Goal: Task Accomplishment & Management: Manage account settings

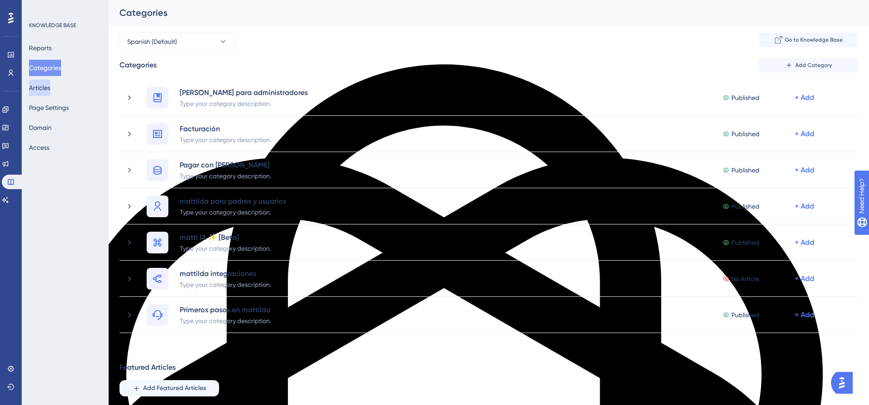
click at [50, 93] on button "Articles" at bounding box center [39, 88] width 21 height 16
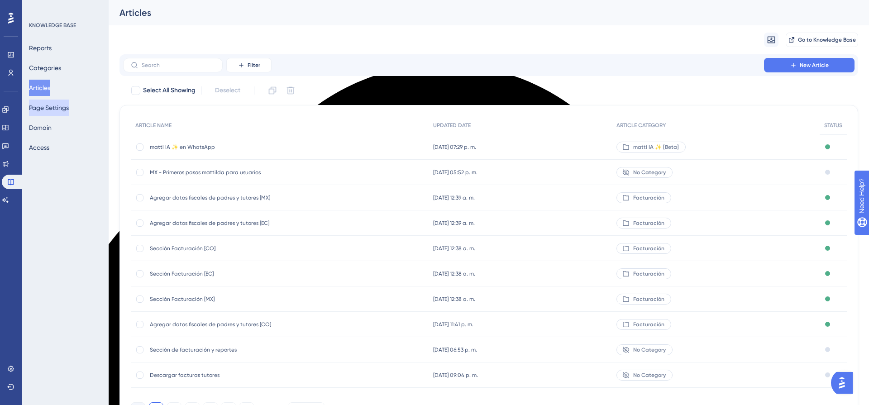
click at [53, 114] on button "Page Settings" at bounding box center [49, 108] width 40 height 16
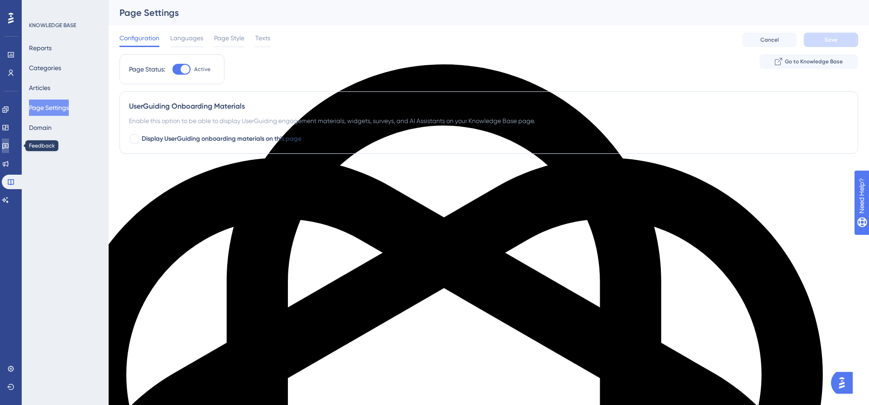
click at [9, 148] on icon at bounding box center [5, 147] width 6 height 6
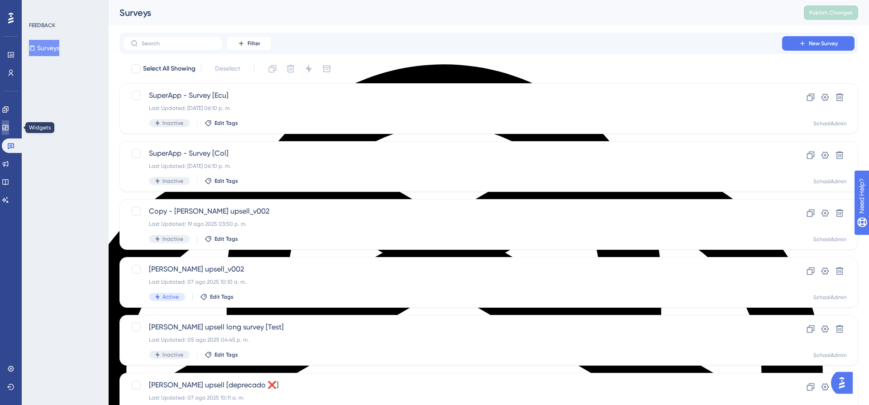
click at [9, 130] on icon at bounding box center [5, 127] width 7 height 7
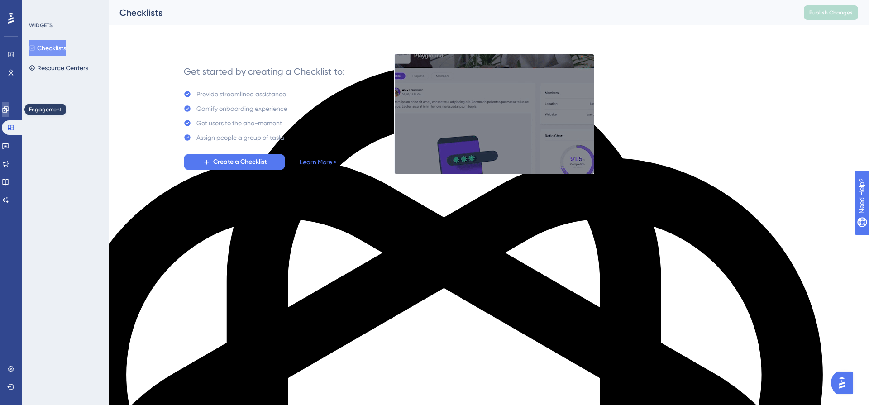
click at [9, 114] on link at bounding box center [5, 109] width 7 height 14
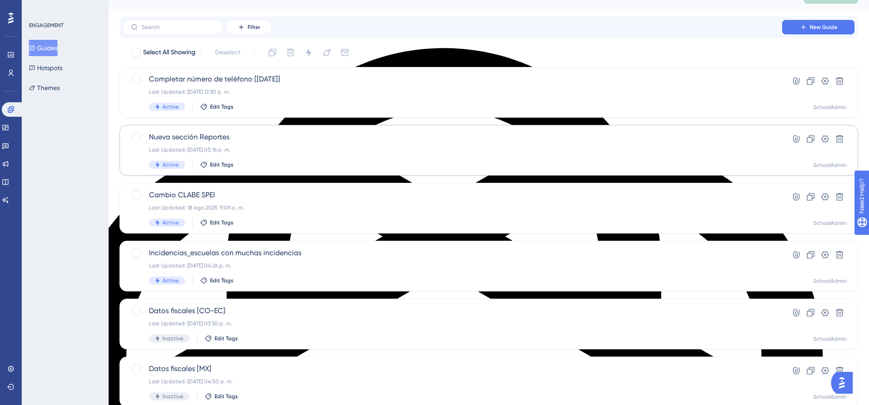
scroll to position [20, 0]
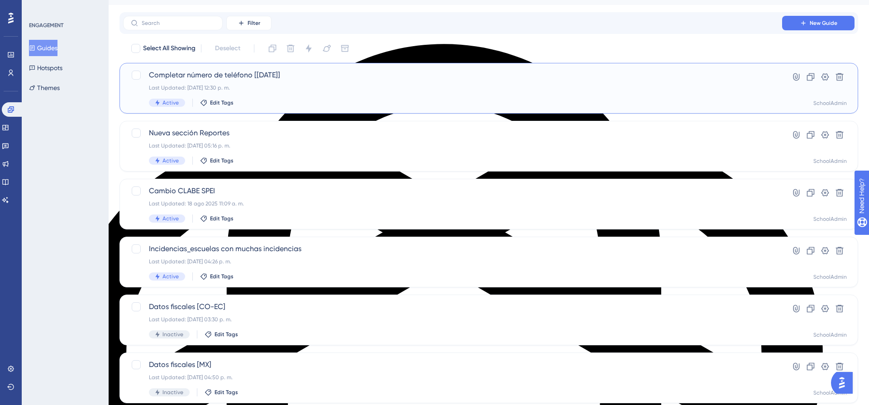
click at [316, 87] on div "Last Updated: 30 sept 2025 12:30 p. m." at bounding box center [453, 87] width 608 height 7
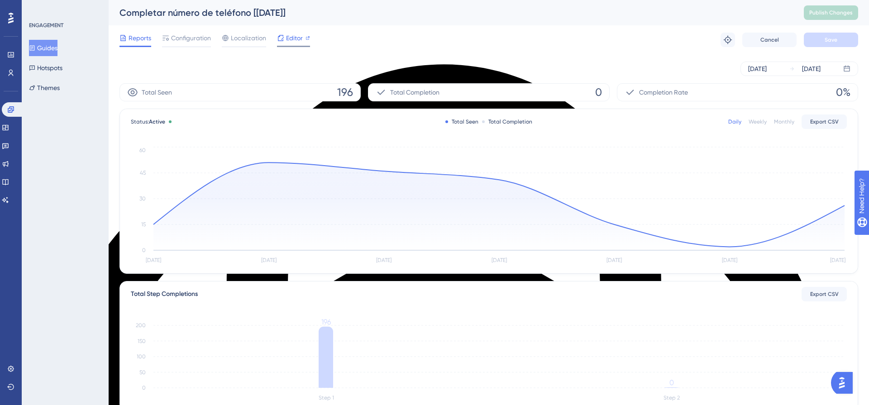
click at [289, 43] on span "Editor" at bounding box center [294, 38] width 17 height 11
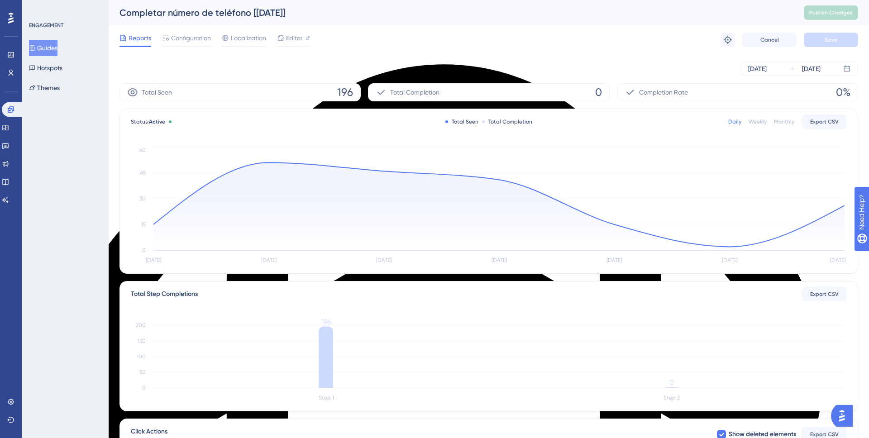
click at [48, 47] on button "Guides" at bounding box center [43, 48] width 29 height 16
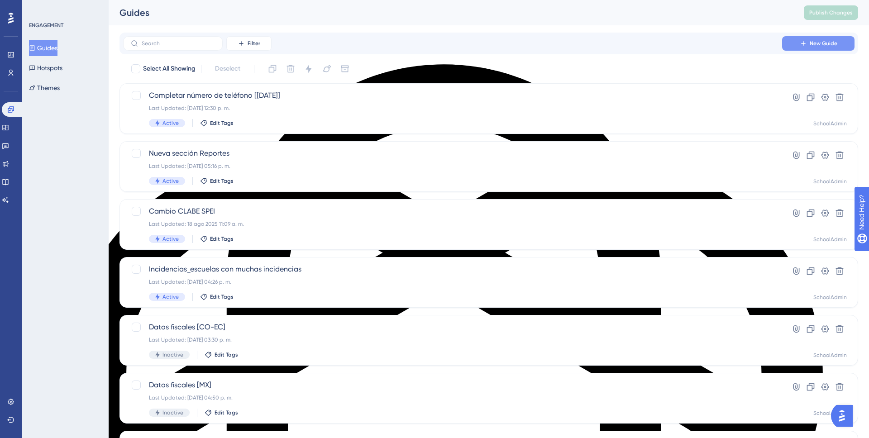
click at [830, 48] on button "New Guide" at bounding box center [818, 43] width 72 height 14
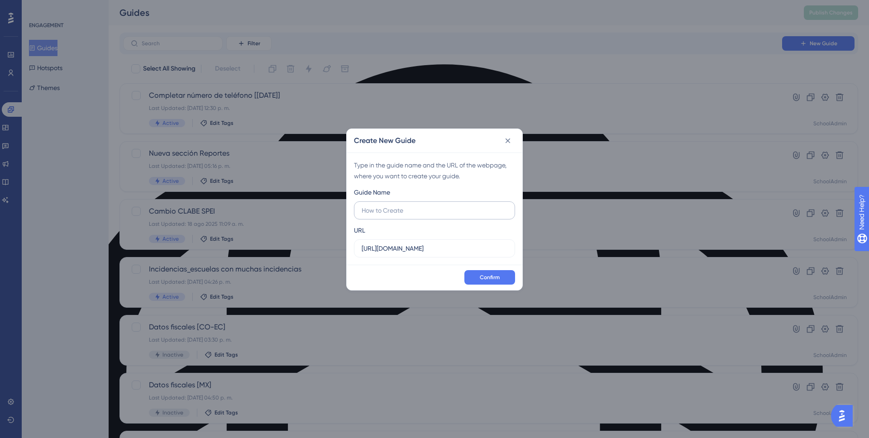
click at [407, 207] on input "text" at bounding box center [435, 211] width 146 height 10
click at [505, 144] on icon at bounding box center [508, 140] width 9 height 9
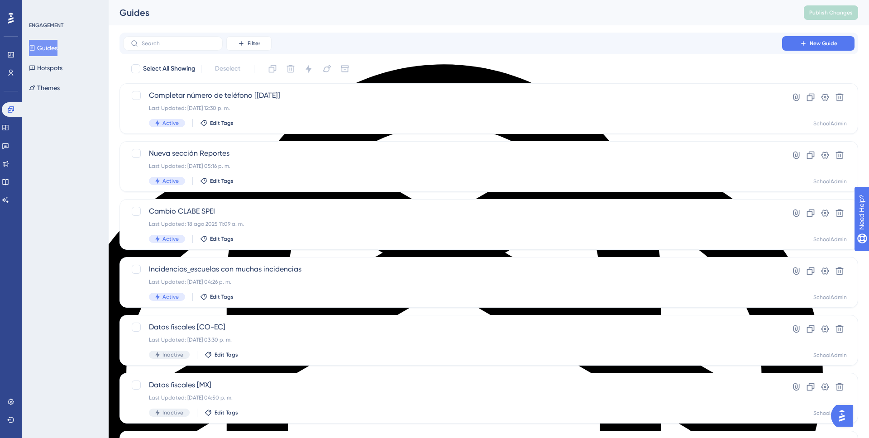
click at [53, 52] on button "Guides" at bounding box center [43, 48] width 29 height 16
click at [827, 39] on button "New Guide" at bounding box center [818, 43] width 72 height 14
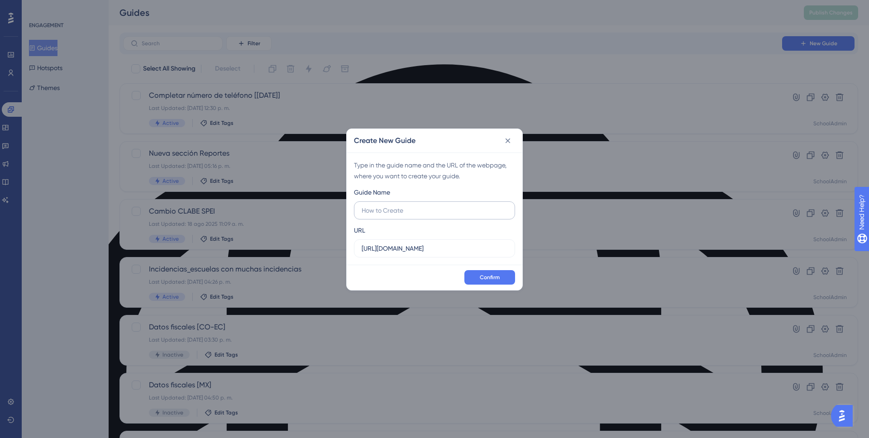
click at [389, 212] on input "text" at bounding box center [435, 211] width 146 height 10
type input "Domiciliación México"
click at [495, 280] on span "Confirm" at bounding box center [490, 277] width 20 height 7
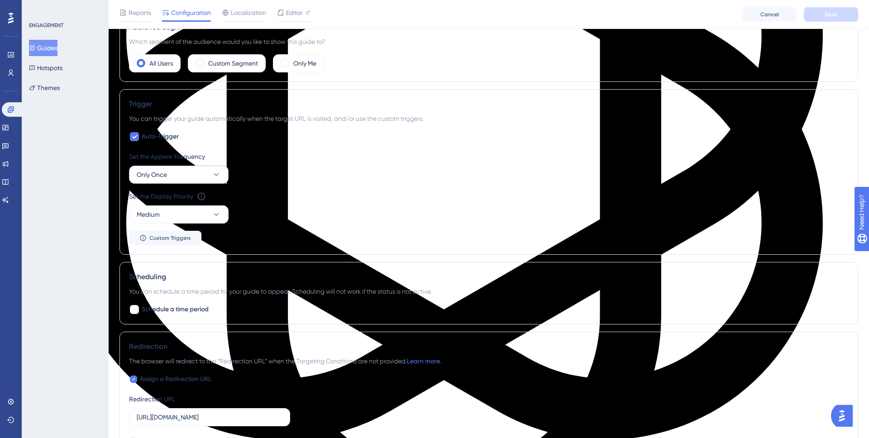
scroll to position [347, 0]
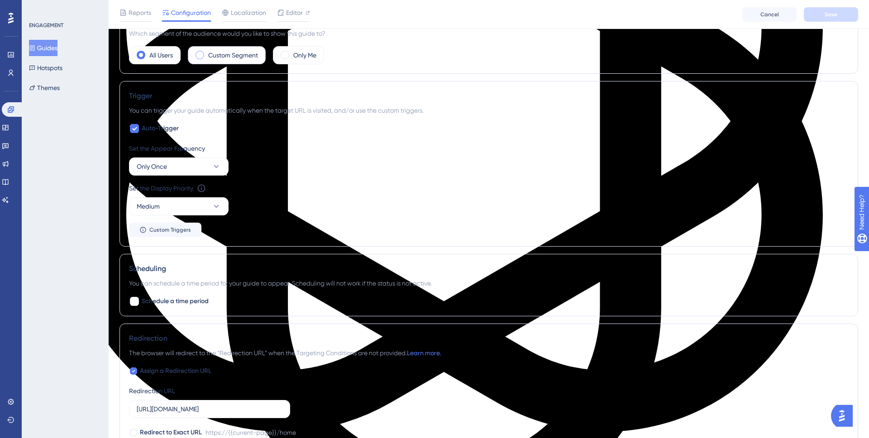
click at [226, 56] on label "Custom Segment" at bounding box center [233, 55] width 50 height 11
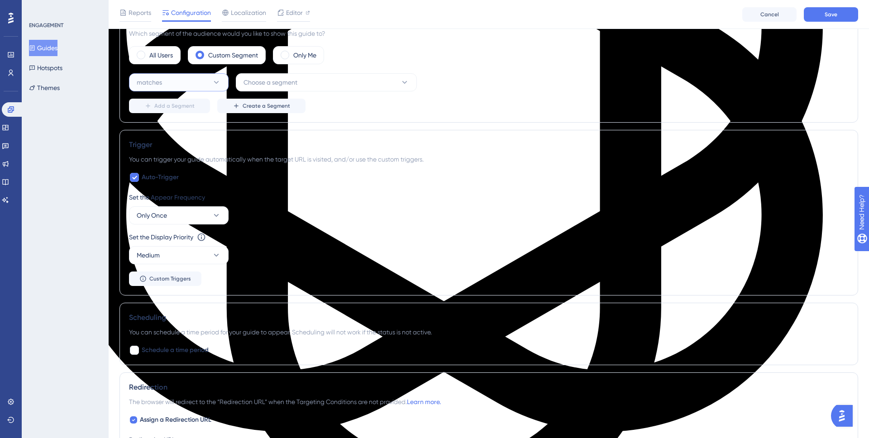
click at [192, 83] on button "matches" at bounding box center [179, 82] width 100 height 18
click at [285, 85] on span "Choose a segment" at bounding box center [271, 82] width 54 height 11
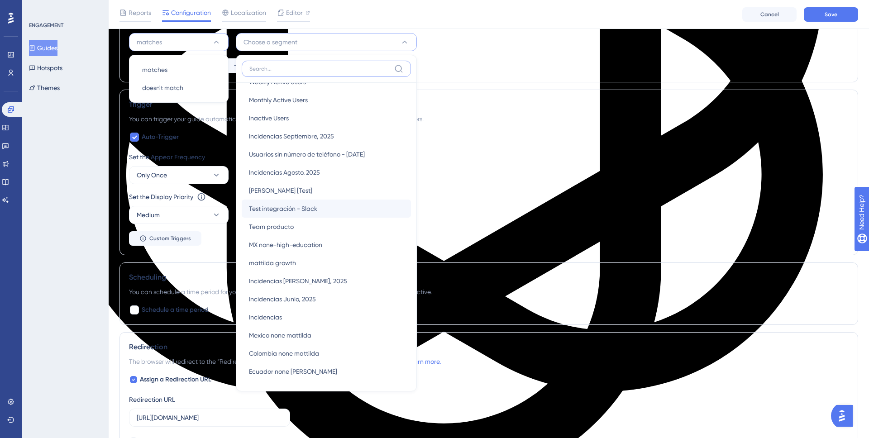
scroll to position [37, 0]
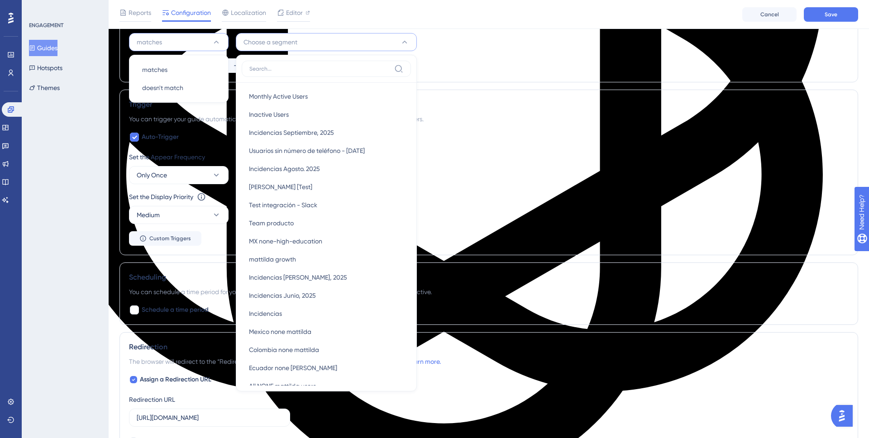
click at [510, 67] on div "Add a Segment Create a Segment" at bounding box center [489, 65] width 720 height 14
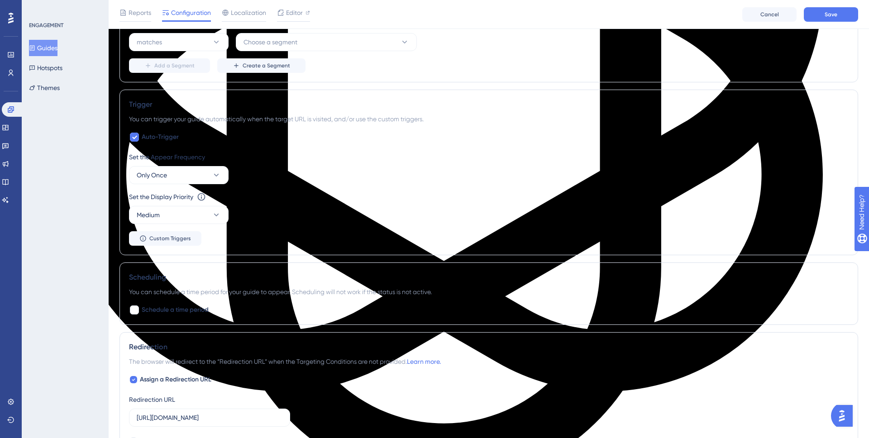
scroll to position [0, 0]
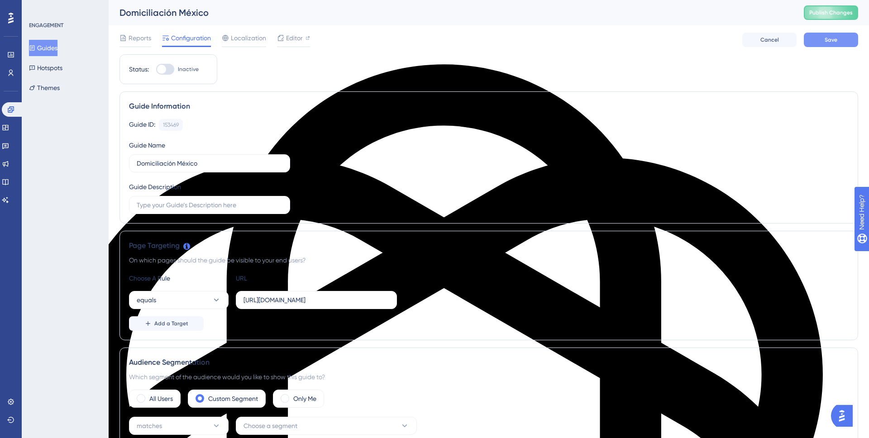
click at [820, 36] on button "Save" at bounding box center [831, 40] width 54 height 14
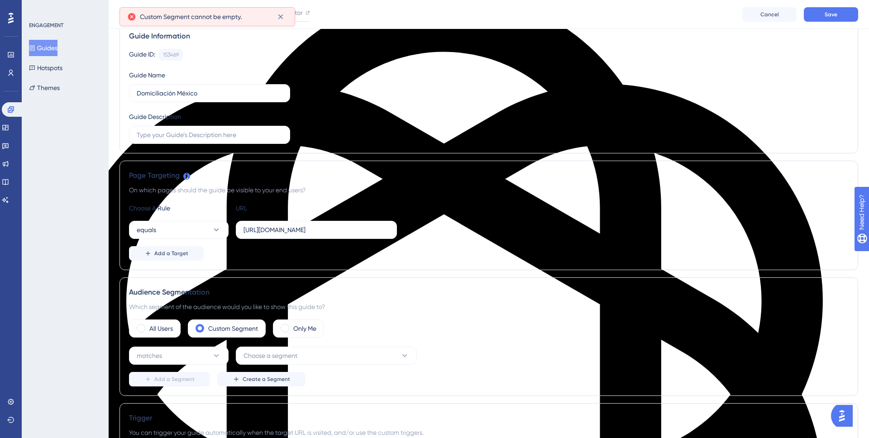
scroll to position [77, 0]
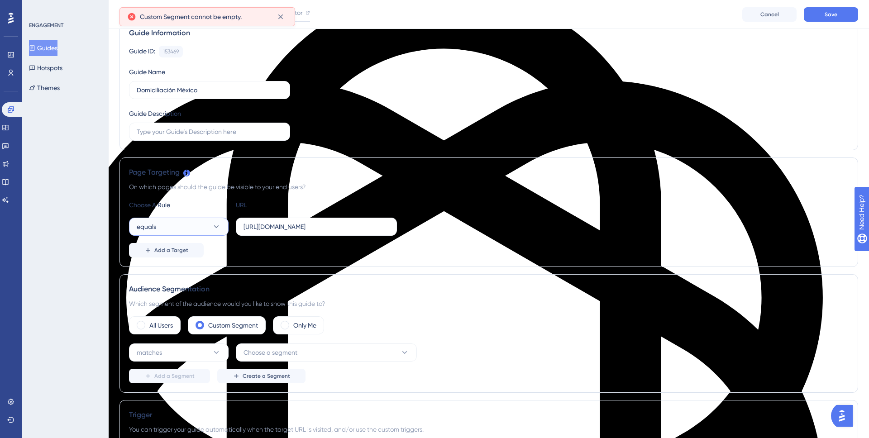
click at [217, 230] on icon at bounding box center [216, 226] width 9 height 9
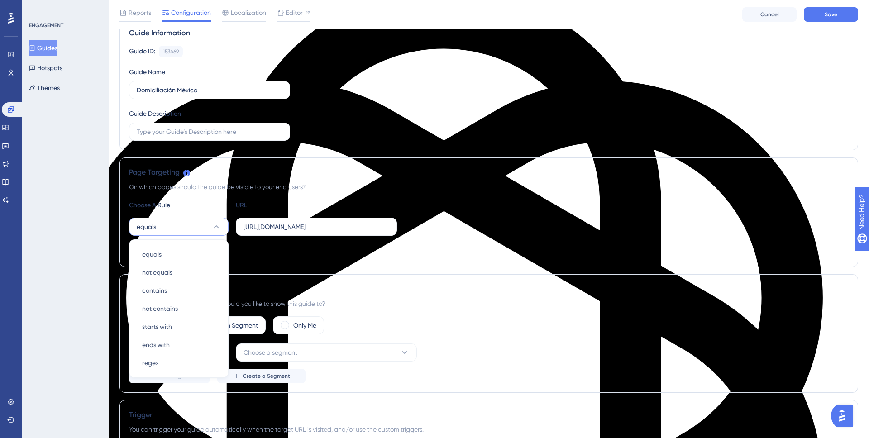
scroll to position [167, 0]
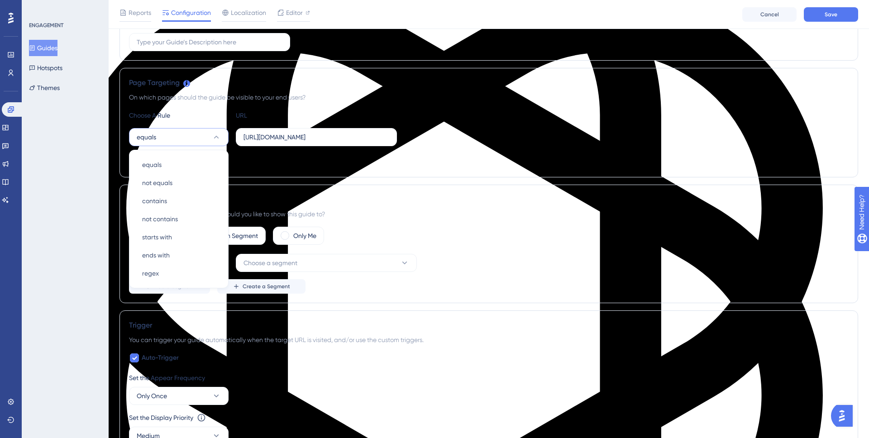
click at [208, 97] on div "On which pages should the guide be visible to your end users?" at bounding box center [489, 97] width 720 height 11
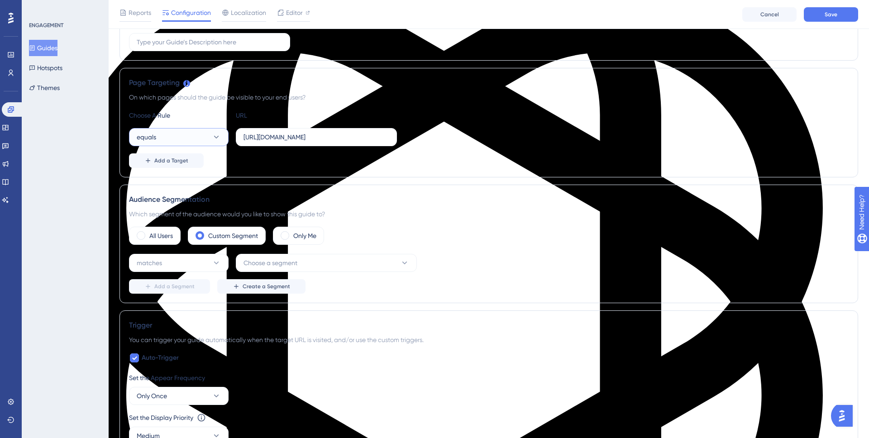
click at [177, 136] on button "equals" at bounding box center [179, 137] width 100 height 18
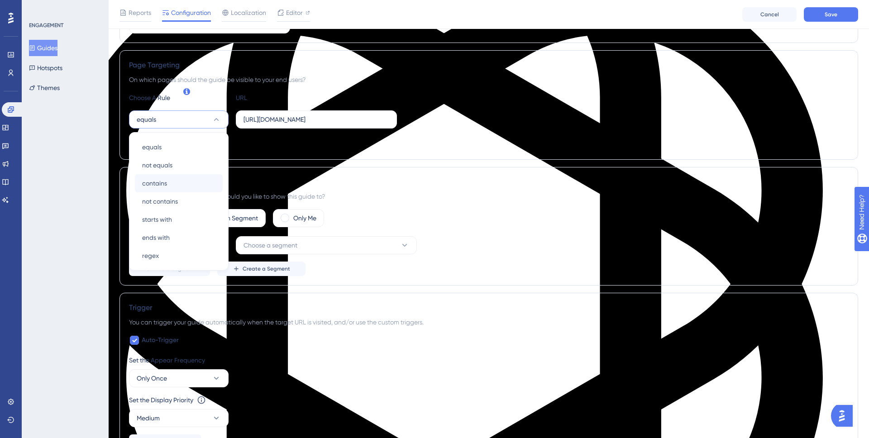
scroll to position [147, 0]
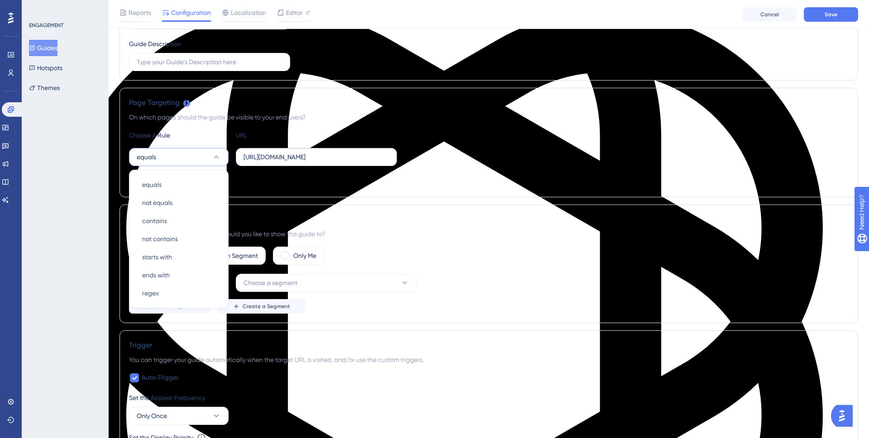
click at [265, 163] on label "https://school.mattilda.io/home" at bounding box center [316, 157] width 161 height 18
click at [265, 162] on input "https://school.mattilda.io/home" at bounding box center [317, 157] width 146 height 10
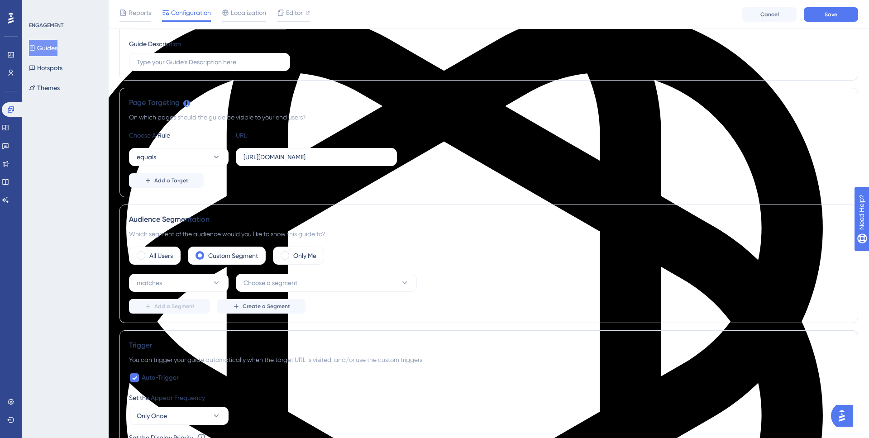
click at [276, 115] on div "On which pages should the guide be visible to your end users?" at bounding box center [489, 117] width 720 height 11
click at [144, 258] on div "All Users" at bounding box center [155, 256] width 52 height 18
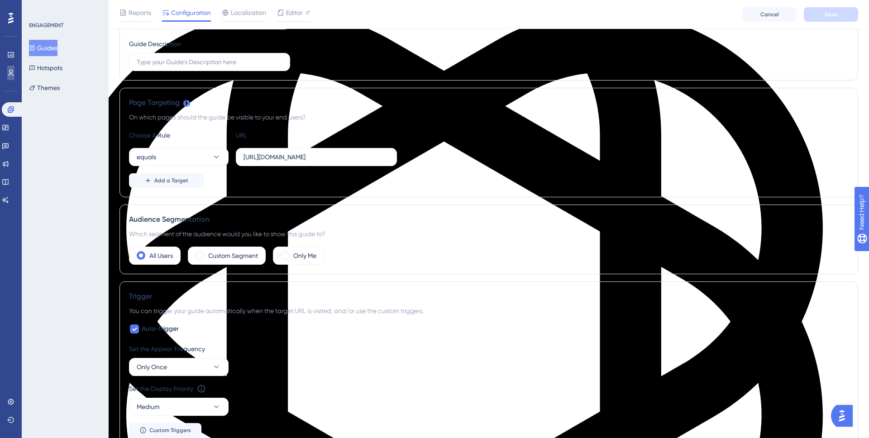
click at [14, 67] on link at bounding box center [10, 73] width 7 height 14
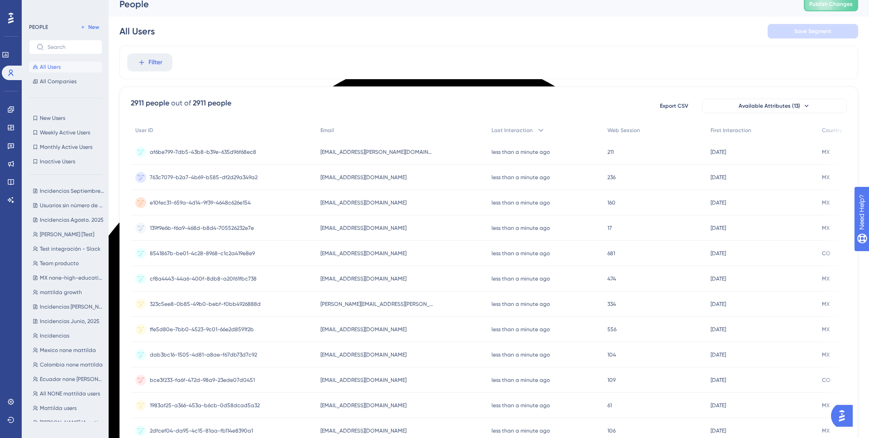
scroll to position [0, 0]
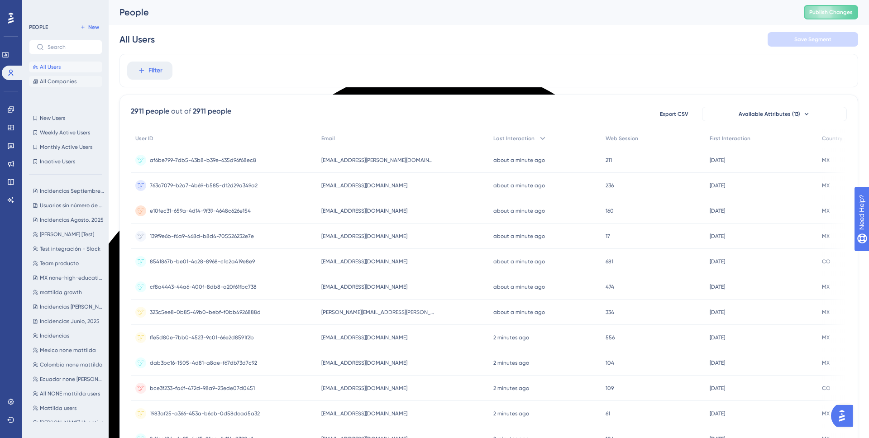
click at [61, 85] on span "All Companies" at bounding box center [58, 81] width 37 height 7
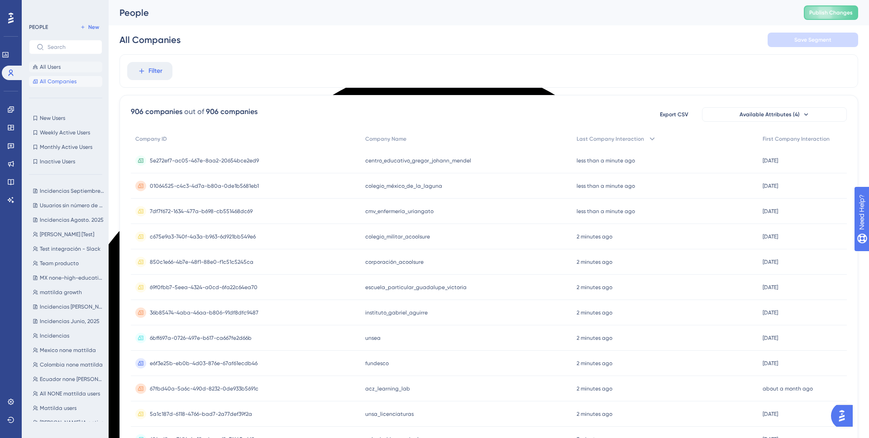
click at [60, 66] on span "All Users" at bounding box center [50, 66] width 21 height 7
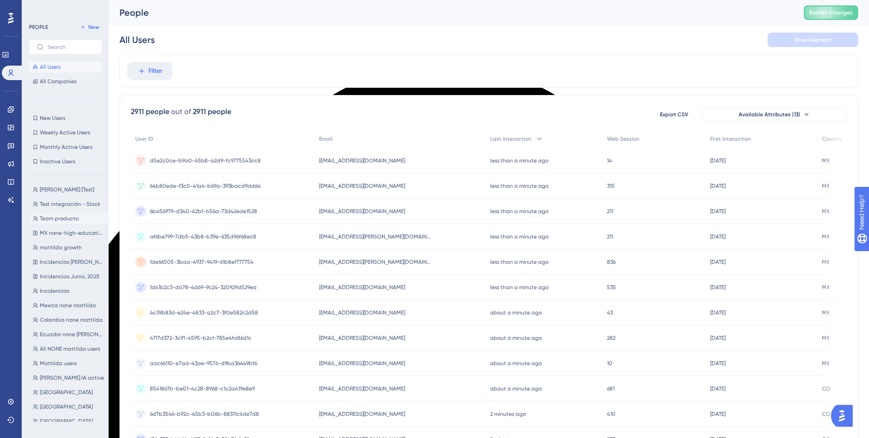
scroll to position [50, 0]
click at [62, 403] on button "México México" at bounding box center [68, 402] width 79 height 11
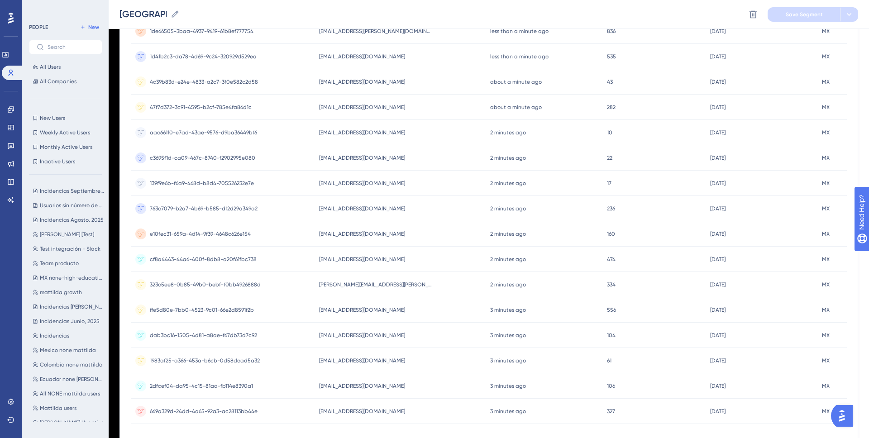
scroll to position [290, 0]
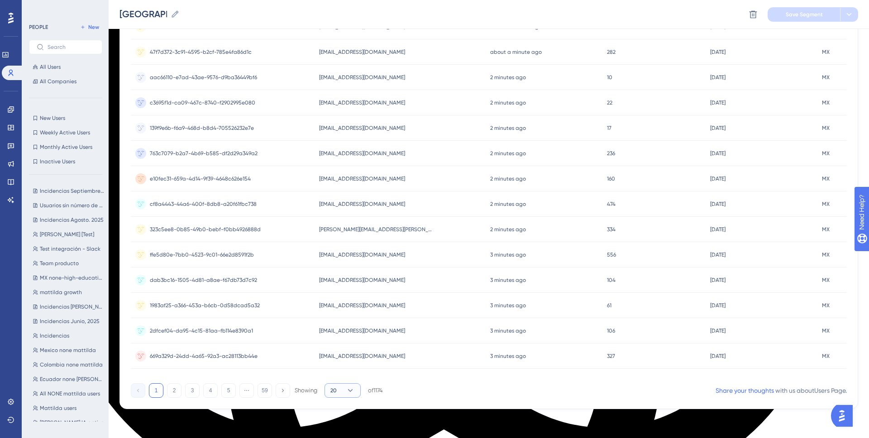
click at [354, 389] on icon at bounding box center [350, 390] width 9 height 9
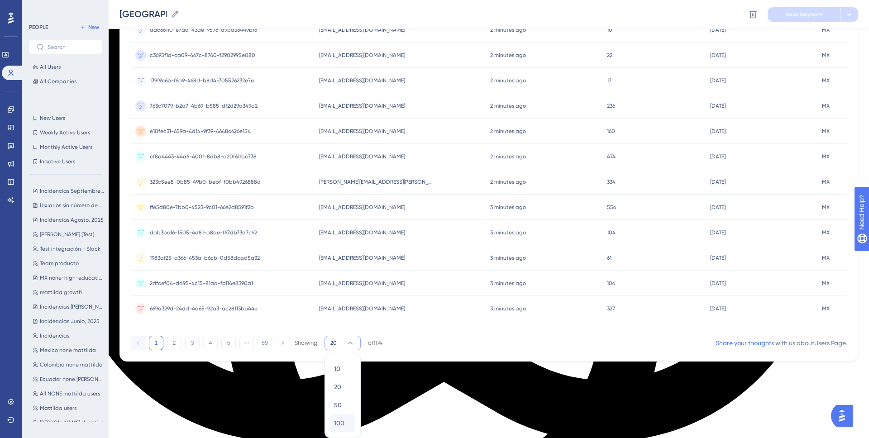
click at [345, 405] on div "100 100" at bounding box center [342, 423] width 17 height 18
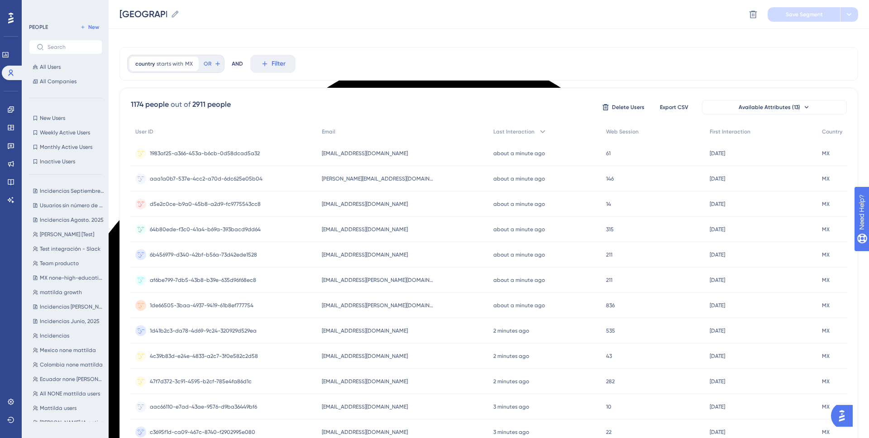
scroll to position [0, 0]
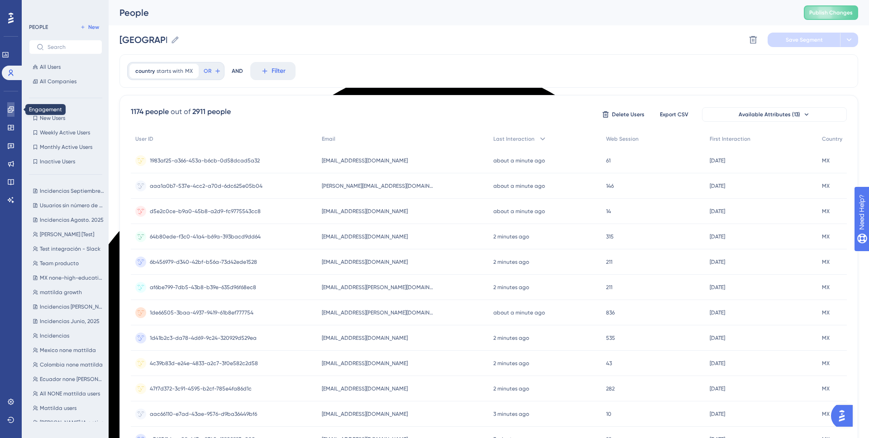
click at [14, 114] on link at bounding box center [10, 109] width 7 height 14
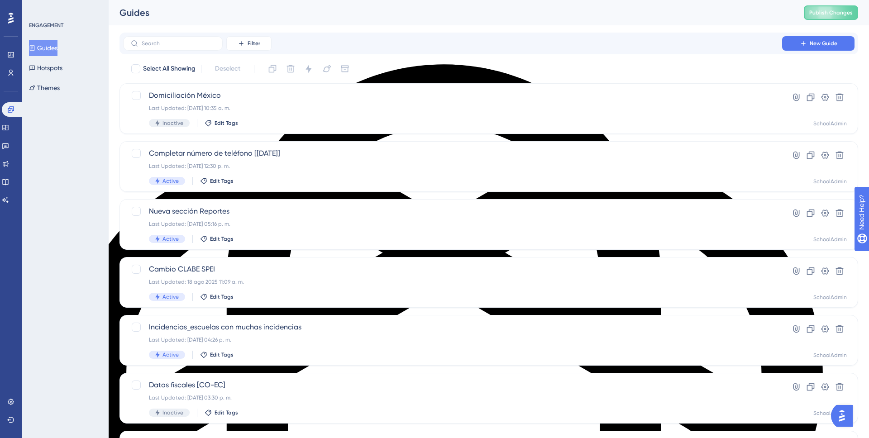
click at [52, 50] on button "Guides" at bounding box center [43, 48] width 29 height 16
click at [276, 106] on div "Last Updated: 06 oct 2025 10:35 a. m." at bounding box center [453, 108] width 608 height 7
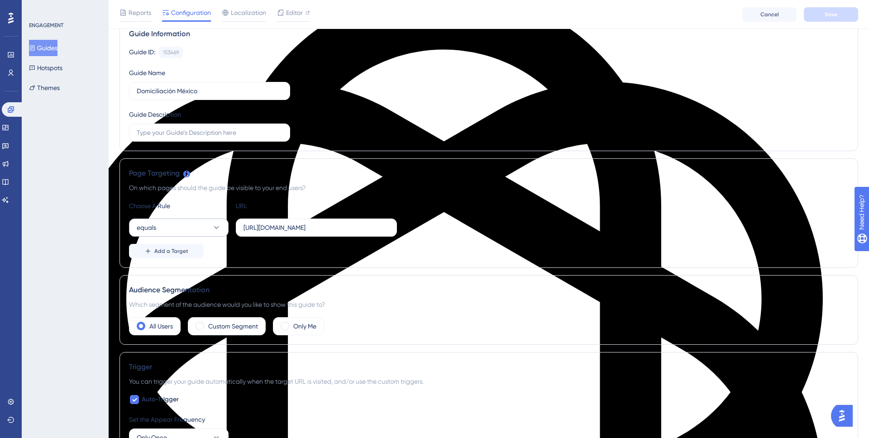
scroll to position [104, 0]
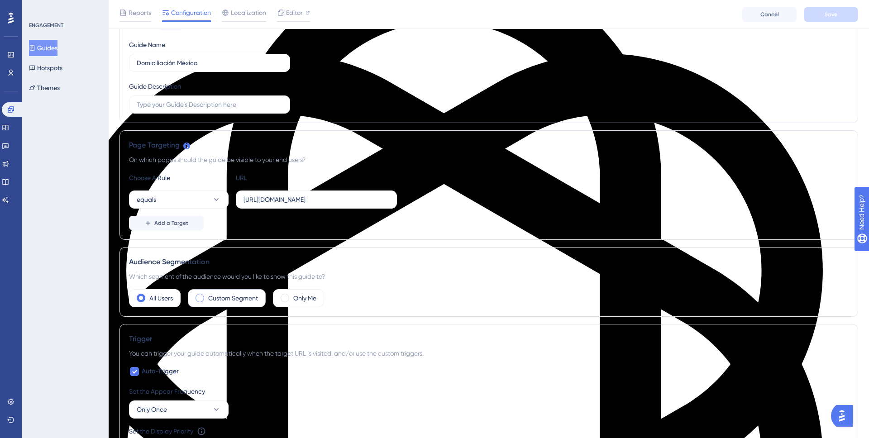
click at [210, 299] on label "Custom Segment" at bounding box center [233, 298] width 50 height 11
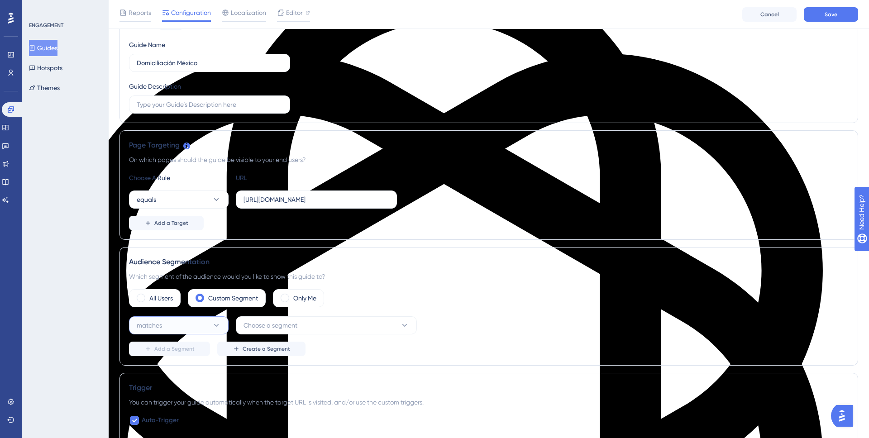
click at [207, 319] on button "matches" at bounding box center [179, 326] width 100 height 18
click at [278, 323] on span "Choose a segment" at bounding box center [271, 325] width 54 height 11
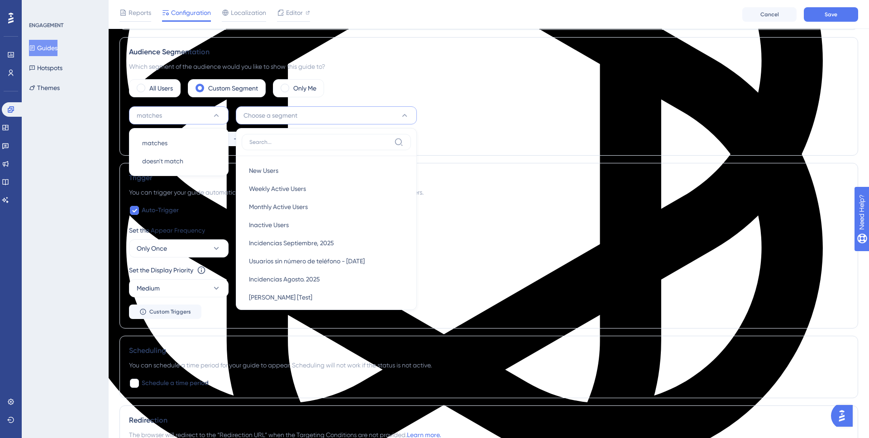
click at [284, 145] on input at bounding box center [320, 142] width 141 height 7
click at [491, 240] on div "Set the Appear Frequency Only Once" at bounding box center [489, 241] width 720 height 33
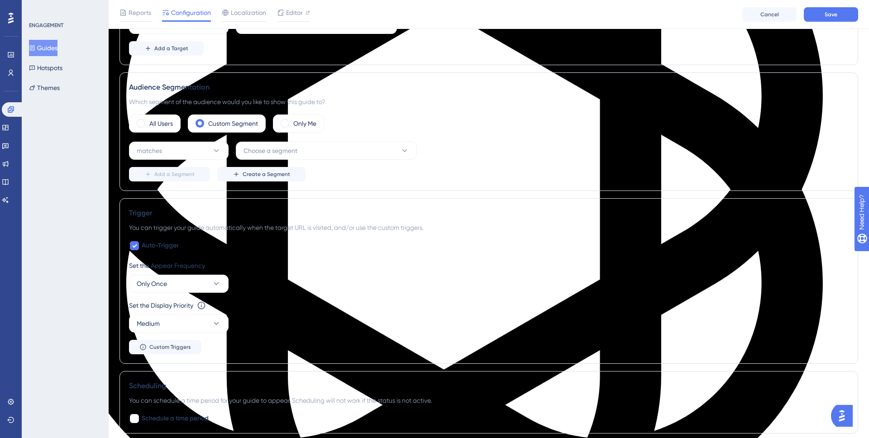
scroll to position [273, 0]
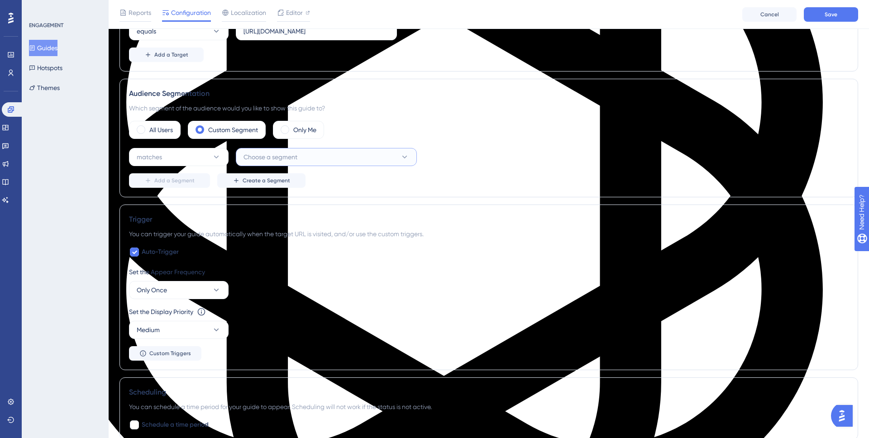
click at [271, 160] on span "Choose a segment" at bounding box center [271, 157] width 54 height 11
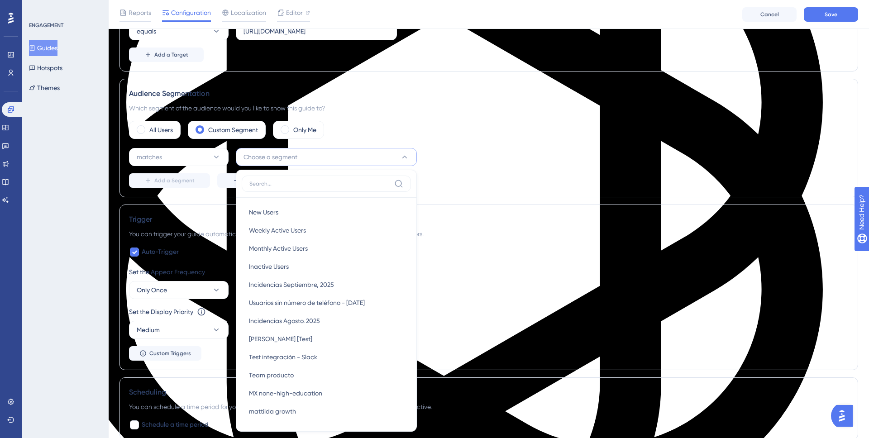
scroll to position [354, 0]
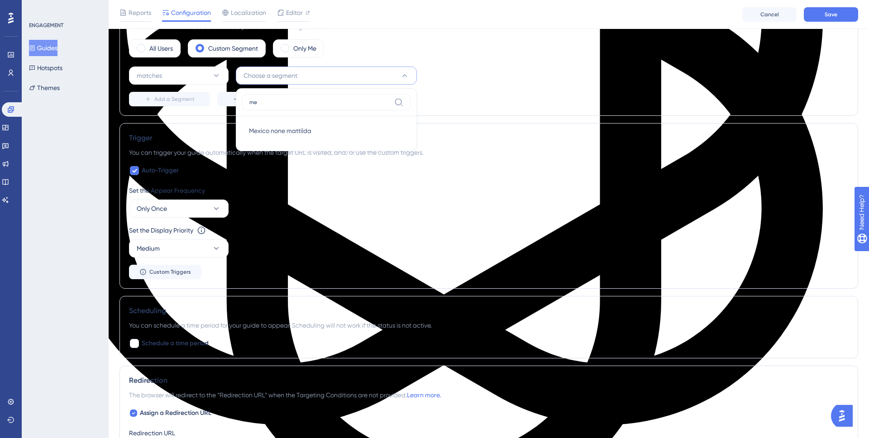
type input "m"
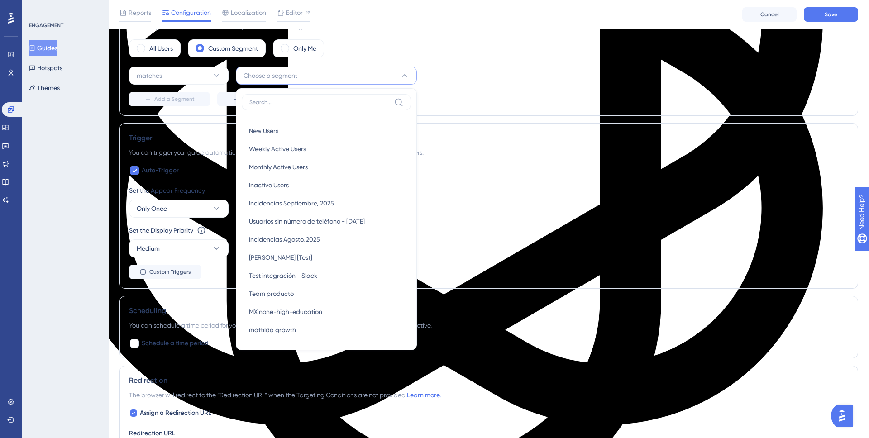
click at [326, 77] on button "Choose a segment" at bounding box center [326, 76] width 181 height 18
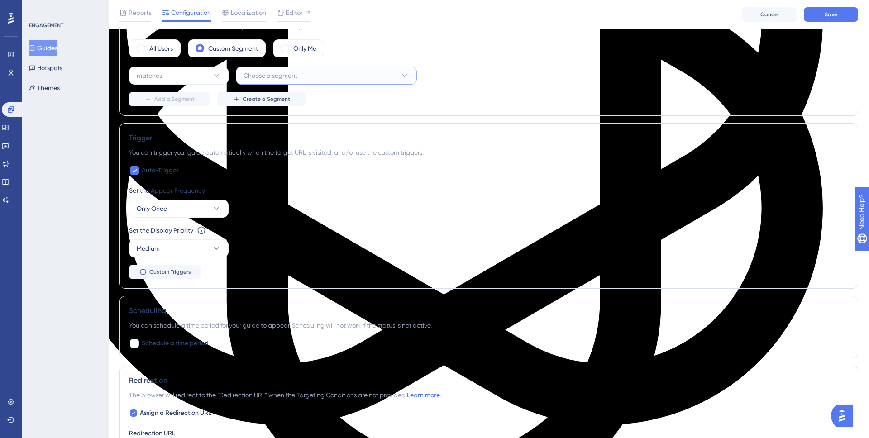
click at [326, 77] on button "Choose a segment" at bounding box center [326, 76] width 181 height 18
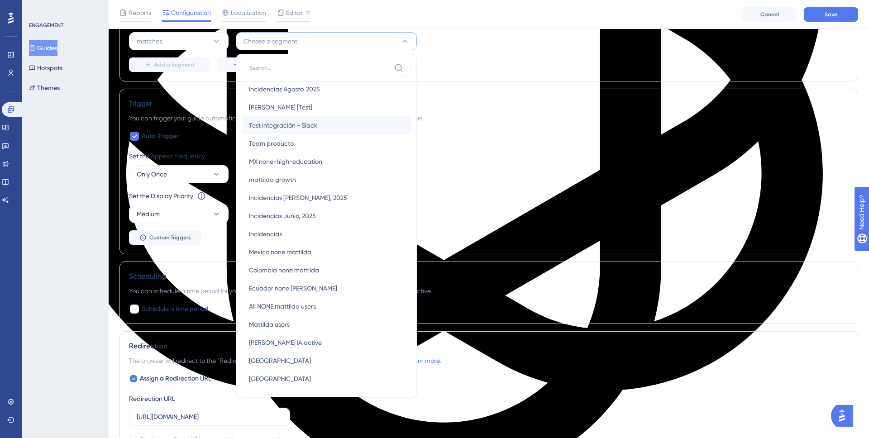
scroll to position [136, 0]
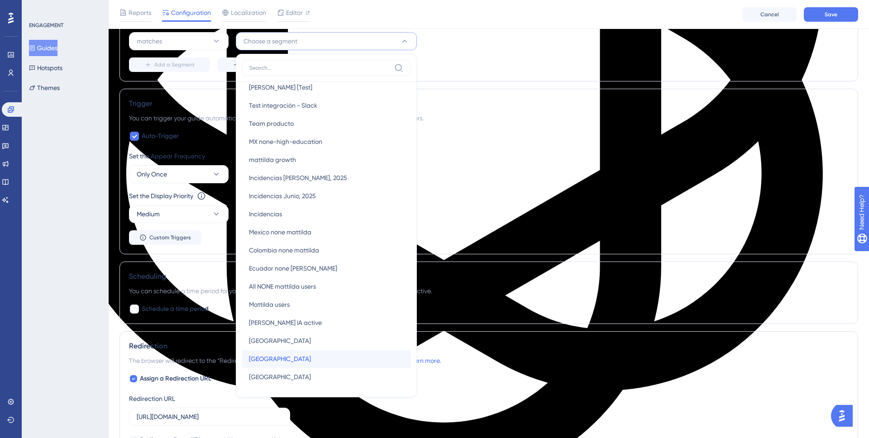
click at [269, 356] on span "México" at bounding box center [280, 359] width 62 height 11
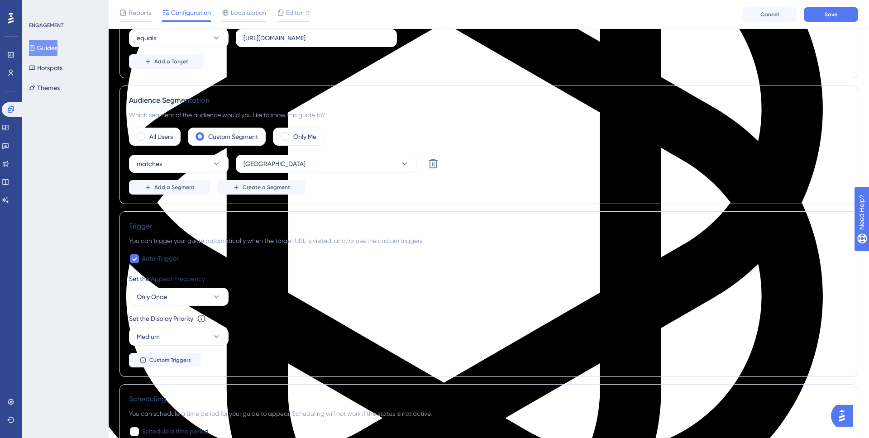
scroll to position [237, 0]
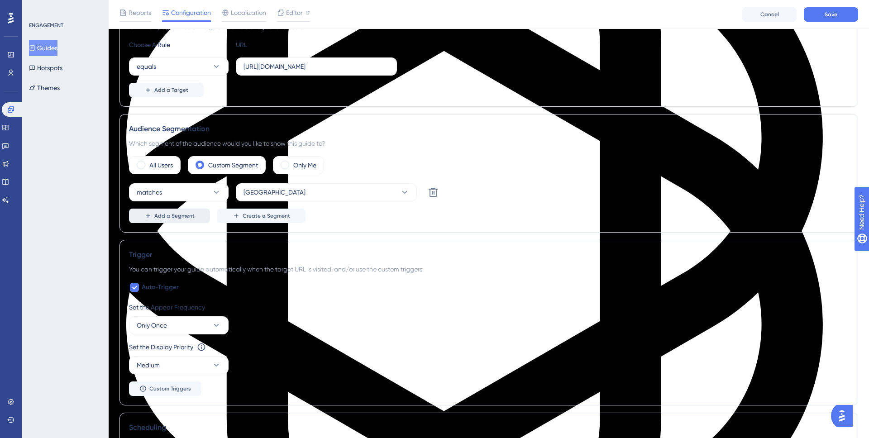
click at [178, 216] on span "Add a Segment" at bounding box center [174, 215] width 40 height 7
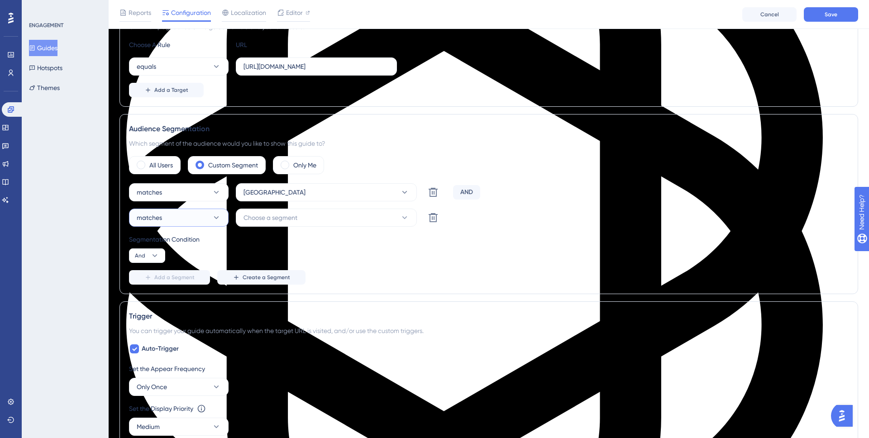
click at [214, 218] on icon at bounding box center [216, 217] width 9 height 9
click at [164, 263] on span "doesn't match" at bounding box center [162, 263] width 41 height 11
click at [271, 219] on span "Choose a segment" at bounding box center [271, 217] width 54 height 11
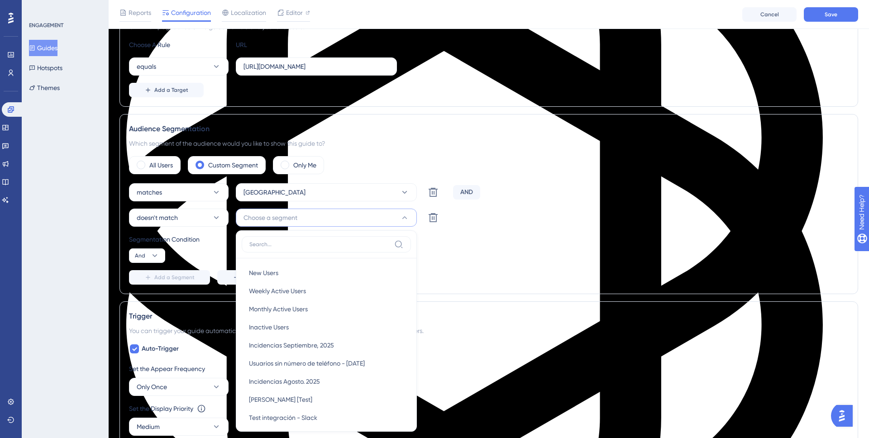
scroll to position [347, 0]
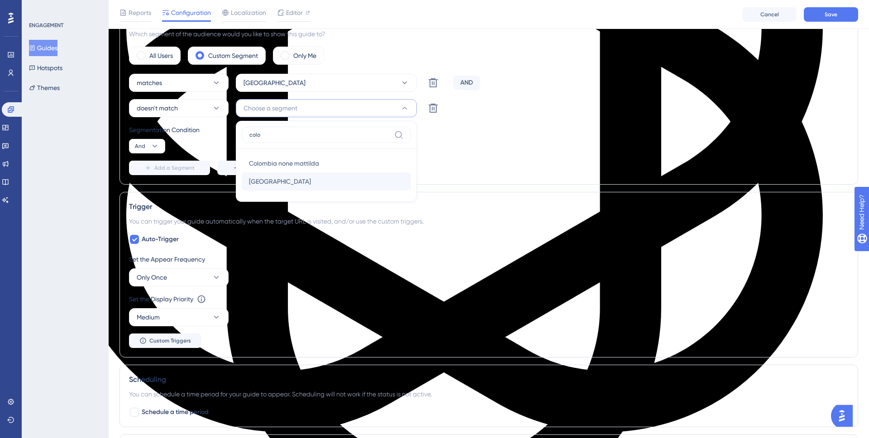
type input "colo"
click at [280, 178] on div "Colombia Colombia" at bounding box center [326, 182] width 155 height 18
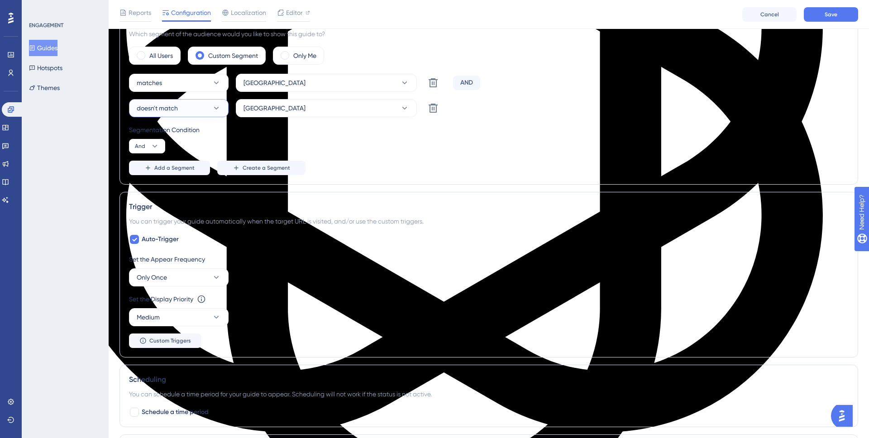
click at [220, 110] on icon at bounding box center [216, 108] width 9 height 9
click at [177, 165] on span "Add a Segment" at bounding box center [174, 167] width 40 height 7
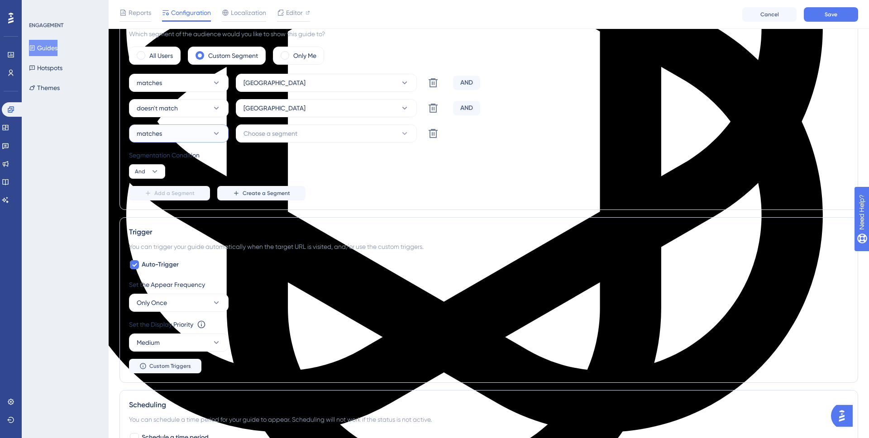
click at [199, 134] on button "matches" at bounding box center [179, 134] width 100 height 18
click at [173, 176] on span "doesn't match" at bounding box center [162, 179] width 41 height 11
click at [293, 130] on span "Choose a segment" at bounding box center [271, 133] width 54 height 11
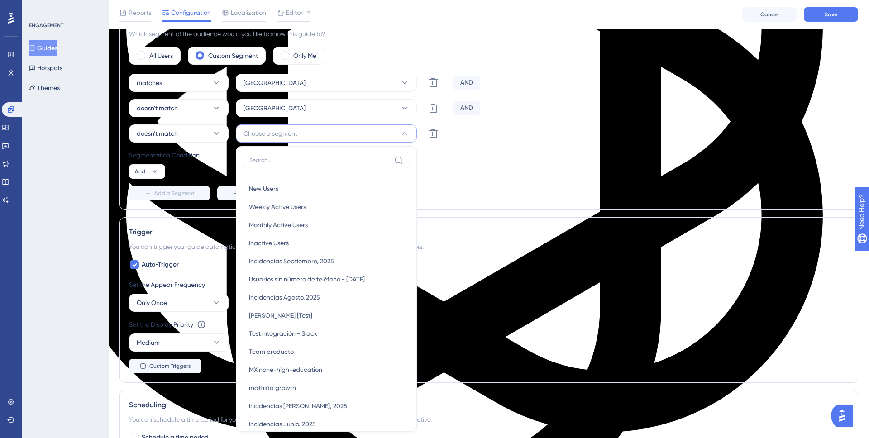
scroll to position [417, 0]
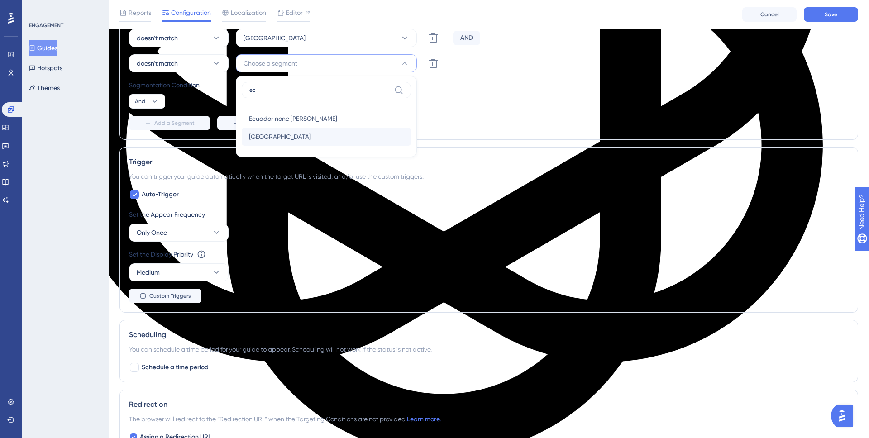
type input "ec"
click at [270, 138] on span "Ecuador" at bounding box center [280, 136] width 62 height 11
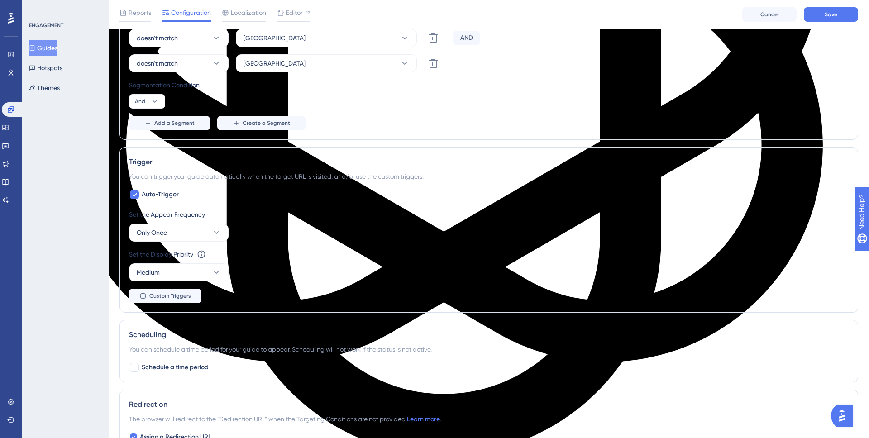
click at [442, 110] on div "matches México Delete AND doesn't match Colombia Delete AND doesn't match Ecuad…" at bounding box center [489, 67] width 720 height 127
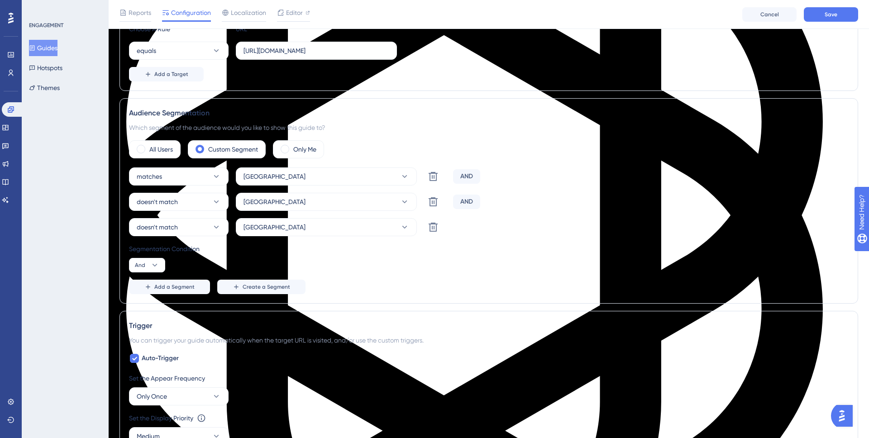
scroll to position [255, 0]
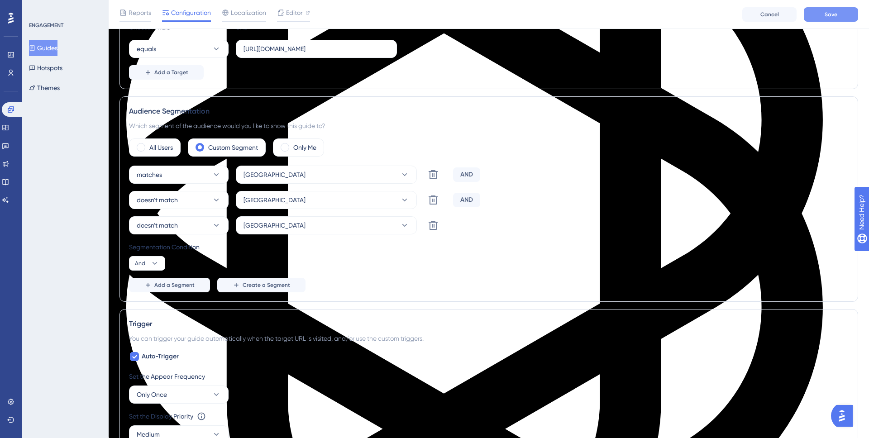
click at [819, 19] on button "Save" at bounding box center [831, 14] width 54 height 14
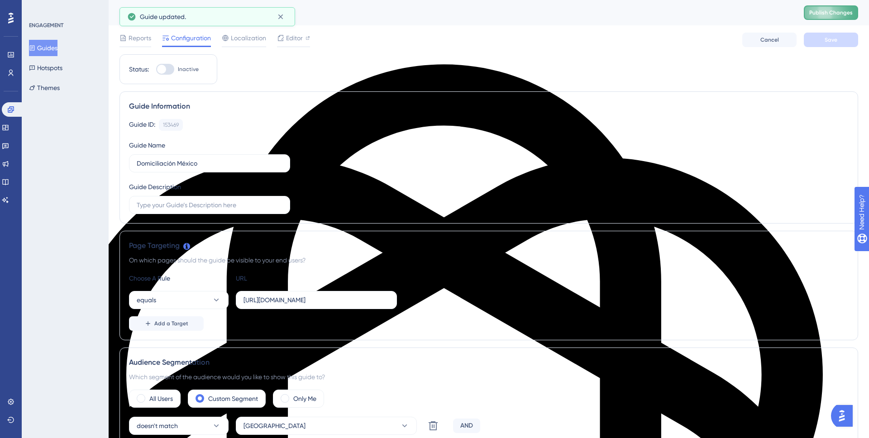
click at [819, 14] on span "Publish Changes" at bounding box center [831, 12] width 43 height 7
click at [45, 51] on button "Guides" at bounding box center [43, 48] width 29 height 16
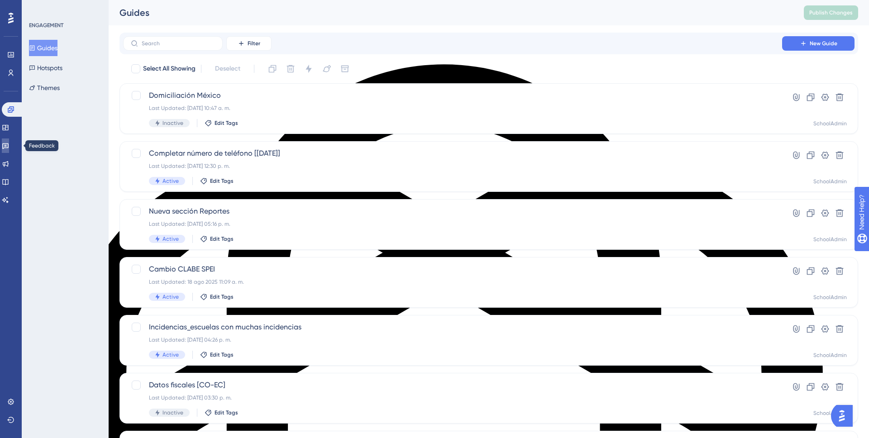
click at [9, 146] on icon at bounding box center [5, 145] width 7 height 7
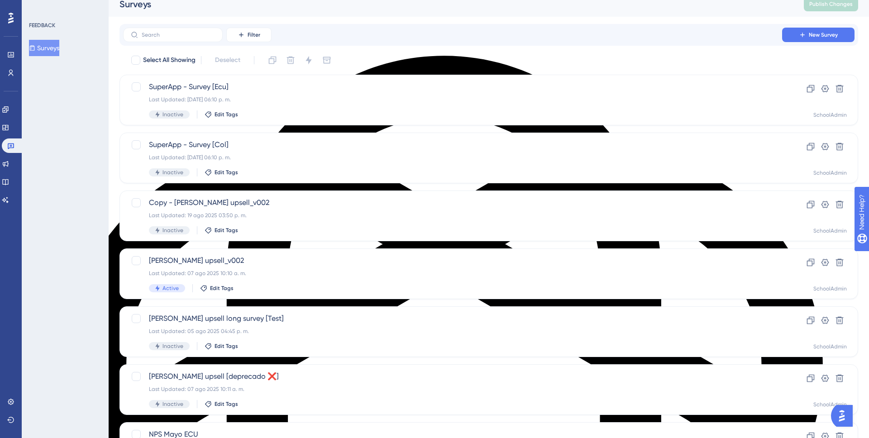
scroll to position [10, 0]
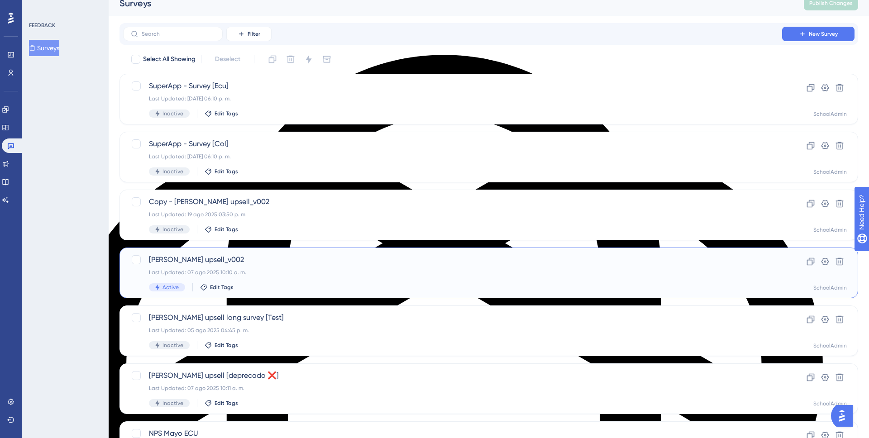
click at [301, 272] on div "Last Updated: 07 ago 2025 10:10 a. m." at bounding box center [453, 272] width 608 height 7
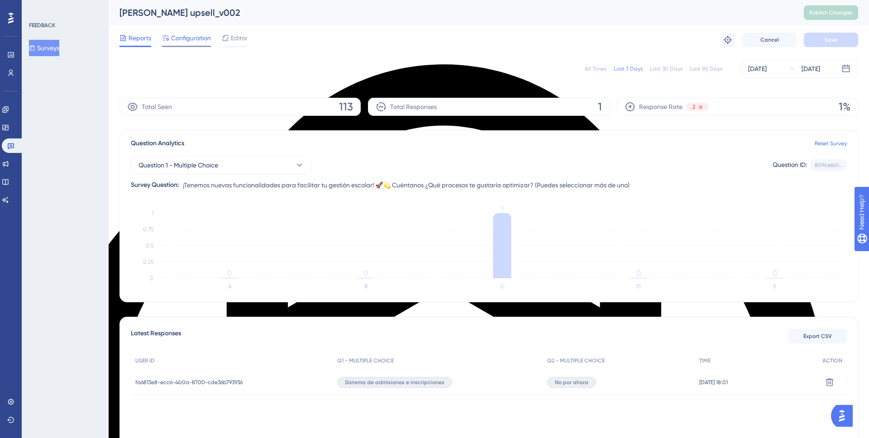
click at [191, 40] on span "Configuration" at bounding box center [191, 38] width 40 height 11
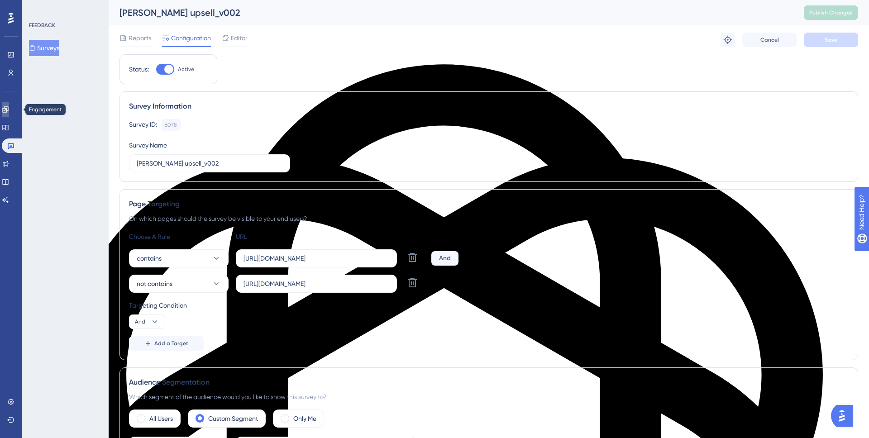
click at [9, 116] on link at bounding box center [5, 109] width 7 height 14
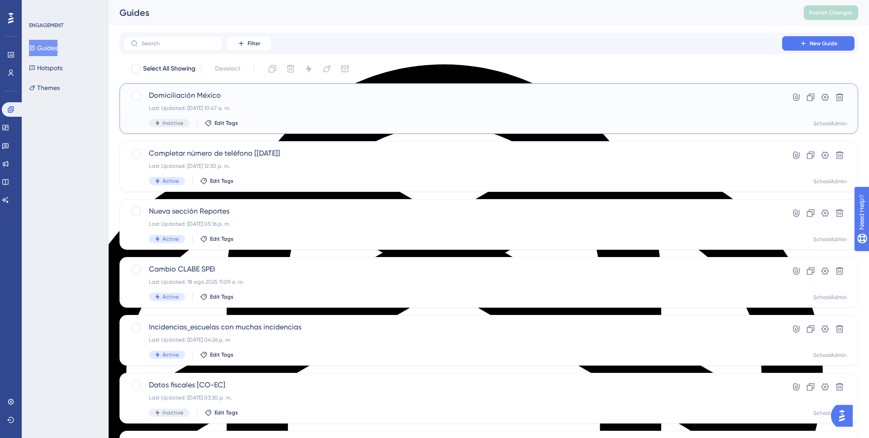
click at [250, 107] on div "Last Updated: 06 oct 2025 10:47 a. m." at bounding box center [453, 108] width 608 height 7
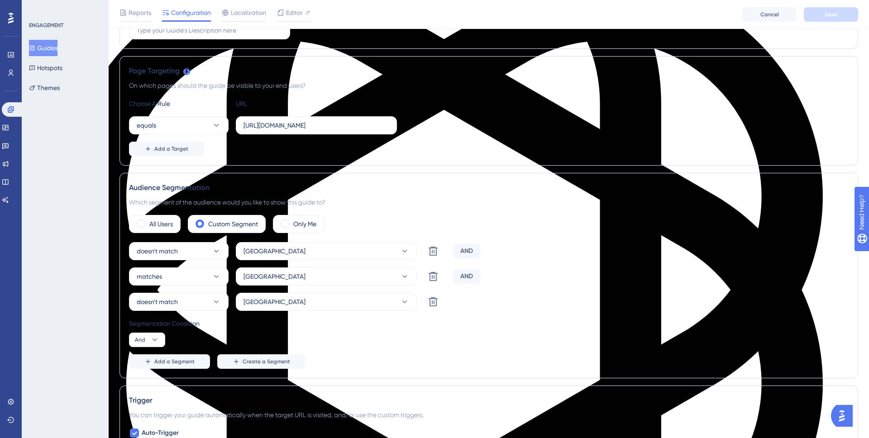
scroll to position [180, 0]
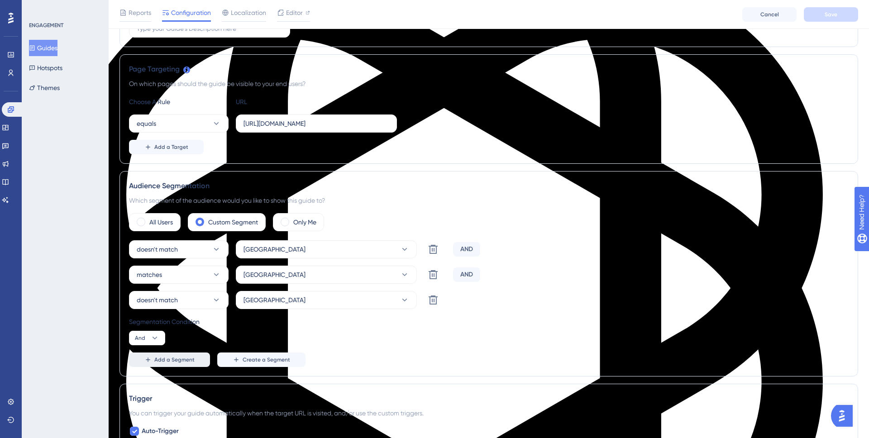
click at [178, 365] on button "Add a Segment" at bounding box center [169, 360] width 81 height 14
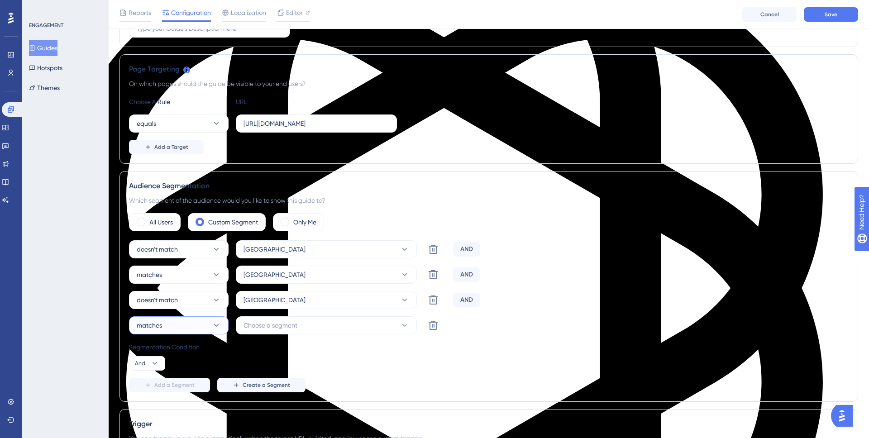
click at [202, 328] on button "matches" at bounding box center [179, 326] width 100 height 18
click at [188, 370] on div "doesn't match doesn't match" at bounding box center [178, 371] width 73 height 18
click at [269, 322] on span "Choose a segment" at bounding box center [271, 325] width 54 height 11
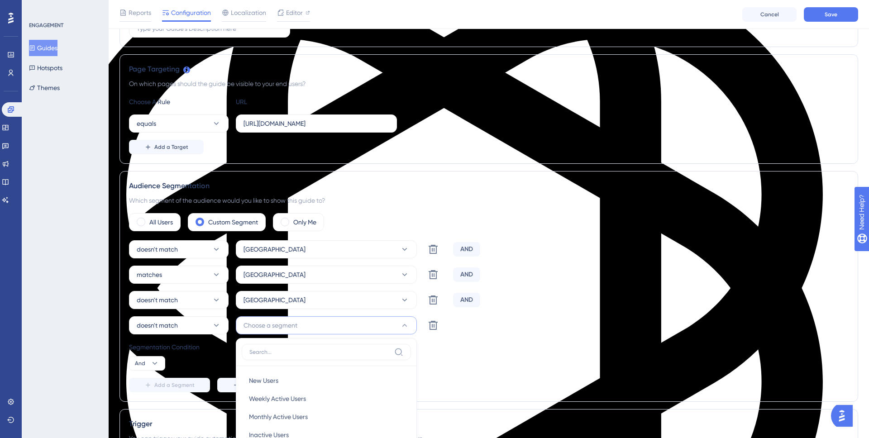
scroll to position [390, 0]
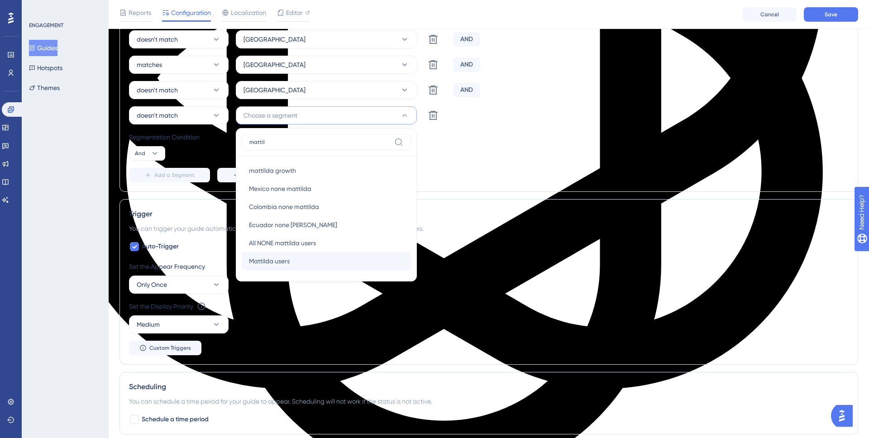
type input "mattil"
click at [287, 259] on span "Mattilda users" at bounding box center [269, 261] width 41 height 11
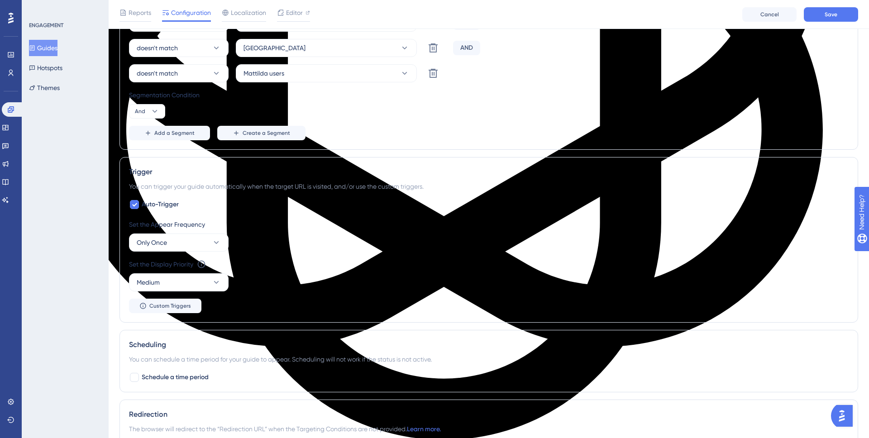
scroll to position [0, 0]
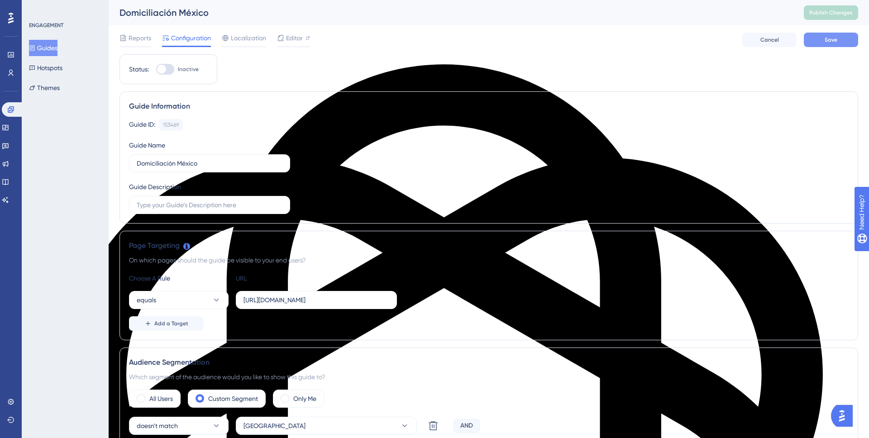
click at [850, 44] on button "Save" at bounding box center [831, 40] width 54 height 14
click at [826, 15] on span "Publish Changes" at bounding box center [831, 12] width 43 height 7
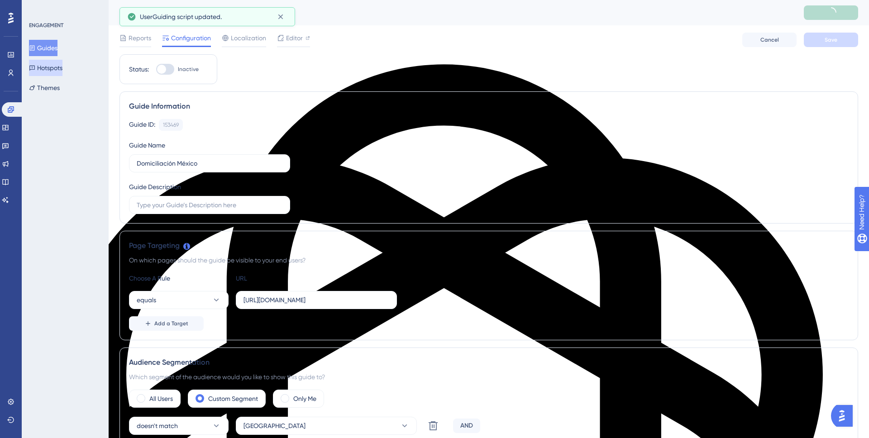
click at [53, 66] on button "Hotspots" at bounding box center [46, 68] width 34 height 16
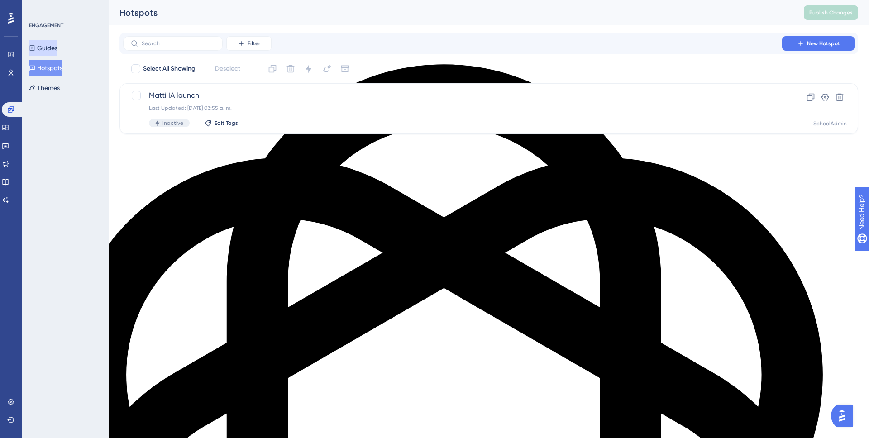
click at [58, 51] on button "Guides" at bounding box center [43, 48] width 29 height 16
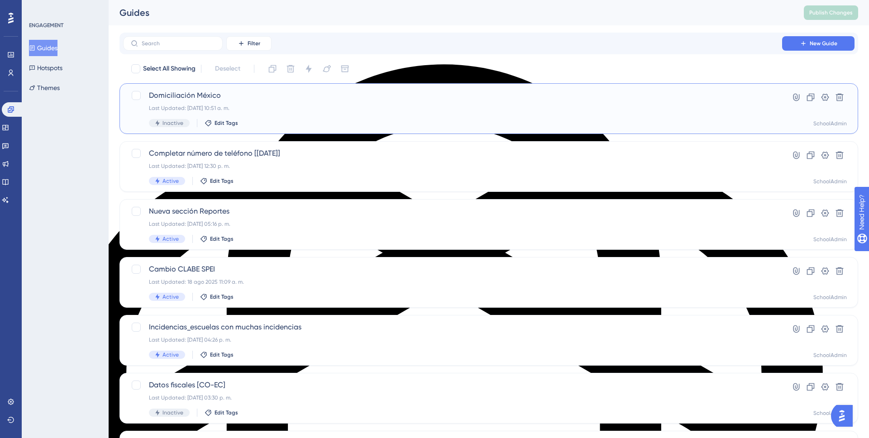
click at [273, 105] on div "Last Updated: 06 oct 2025 10:51 a. m." at bounding box center [453, 108] width 608 height 7
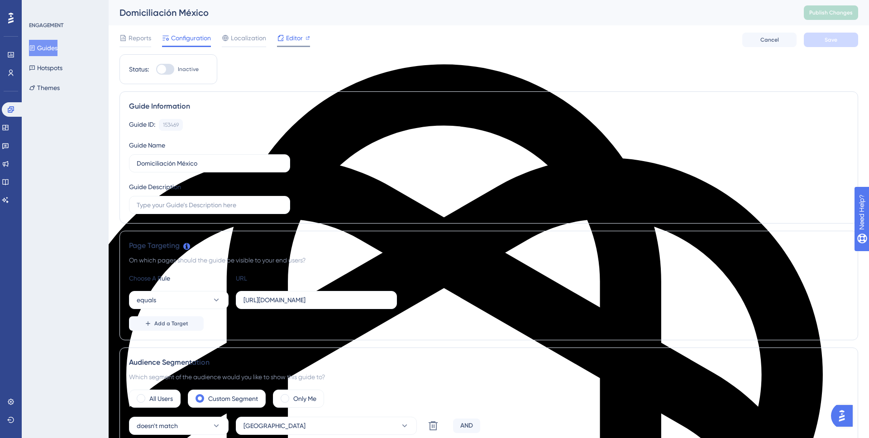
click at [294, 37] on span "Editor" at bounding box center [294, 38] width 17 height 11
click at [162, 70] on div at bounding box center [161, 69] width 9 height 9
click at [156, 70] on input "Inactive" at bounding box center [156, 69] width 0 height 0
checkbox input "true"
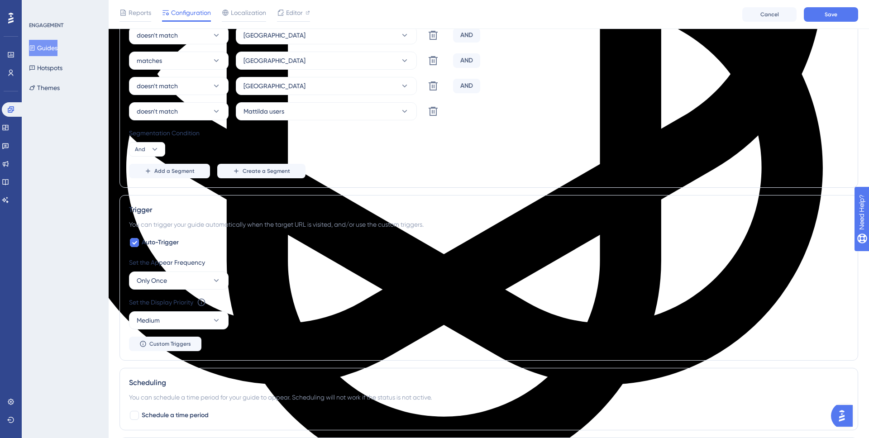
scroll to position [395, 0]
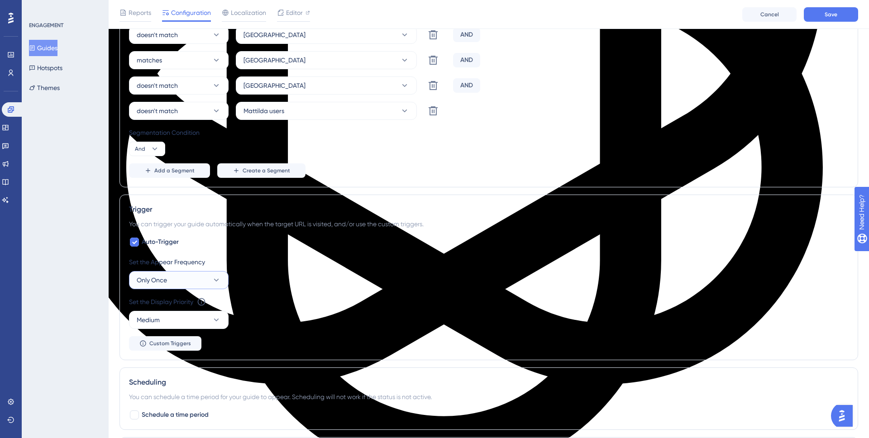
click at [194, 283] on button "Only Once" at bounding box center [179, 280] width 100 height 18
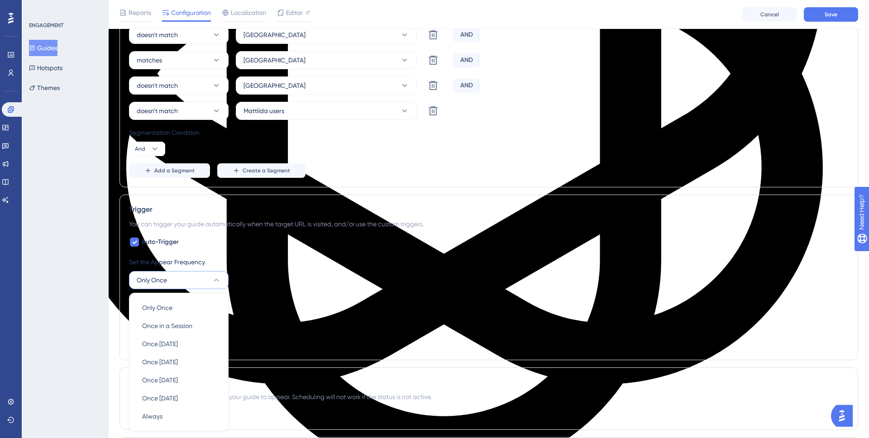
scroll to position [538, 0]
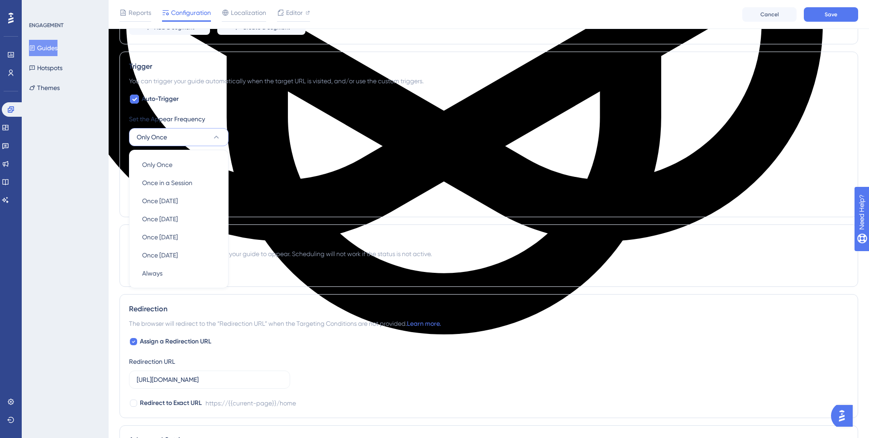
click at [116, 158] on div "Performance Users Engagement Widgets Feedback Product Updates Knowledge Base AI…" at bounding box center [489, 17] width 761 height 1111
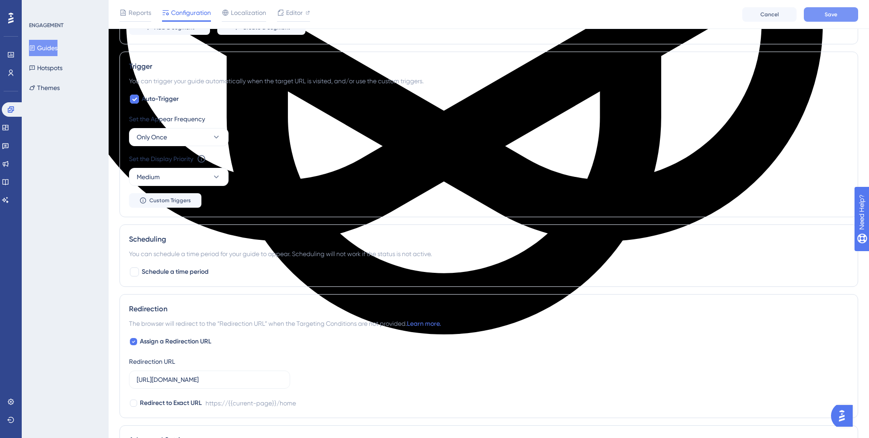
click at [831, 13] on span "Save" at bounding box center [831, 14] width 13 height 7
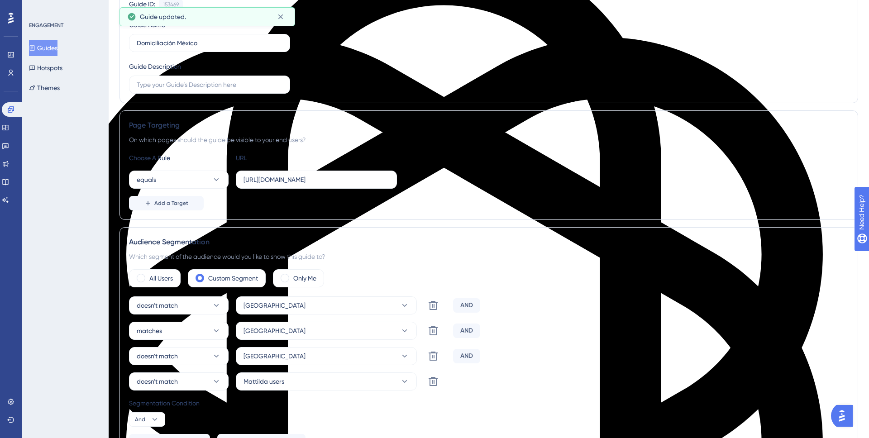
scroll to position [0, 0]
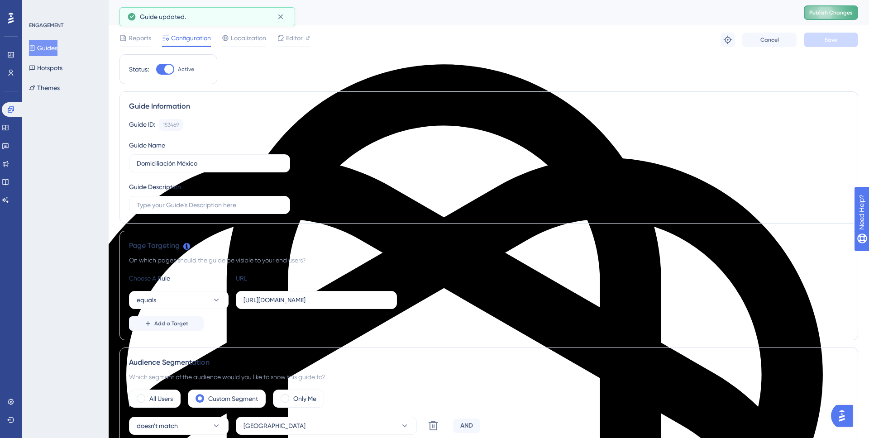
click at [826, 16] on span "Publish Changes" at bounding box center [831, 12] width 43 height 7
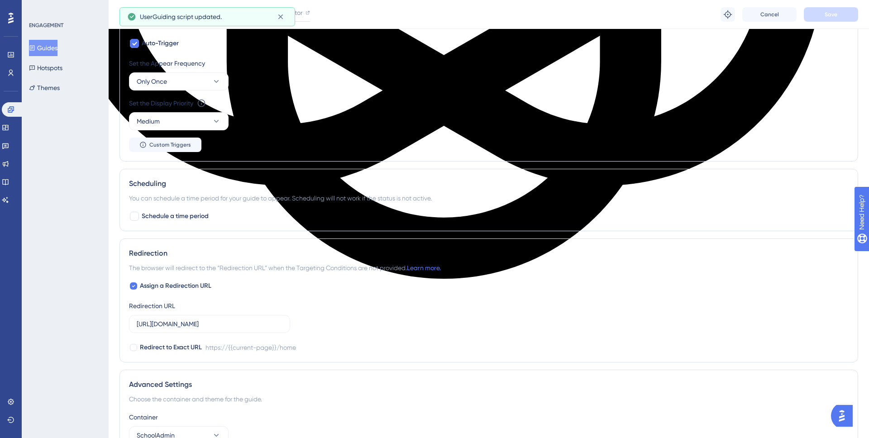
scroll to position [466, 0]
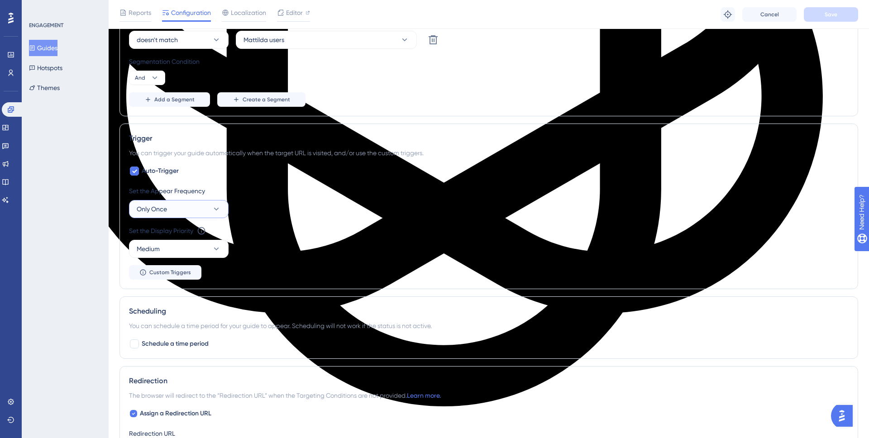
click at [203, 207] on button "Only Once" at bounding box center [179, 209] width 100 height 18
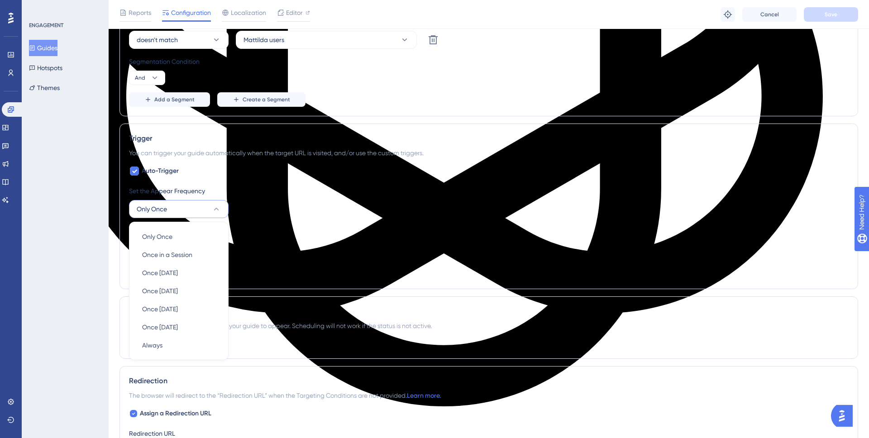
scroll to position [536, 0]
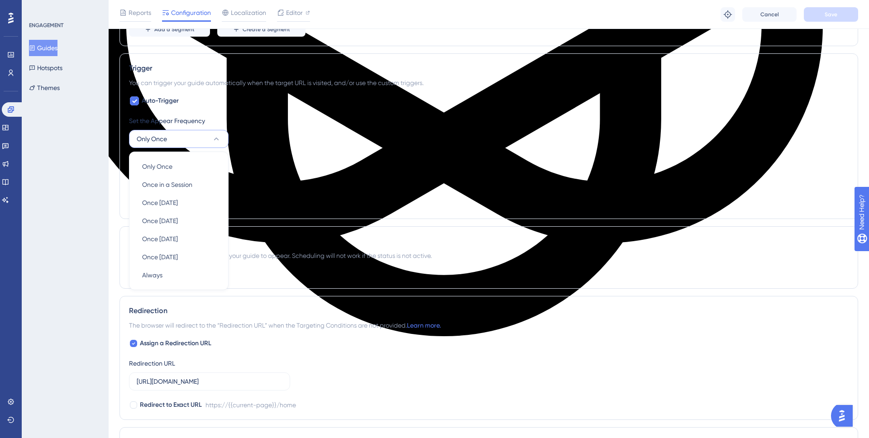
click at [98, 197] on div "ENGAGEMENT Guides Hotspots Themes" at bounding box center [65, 219] width 87 height 438
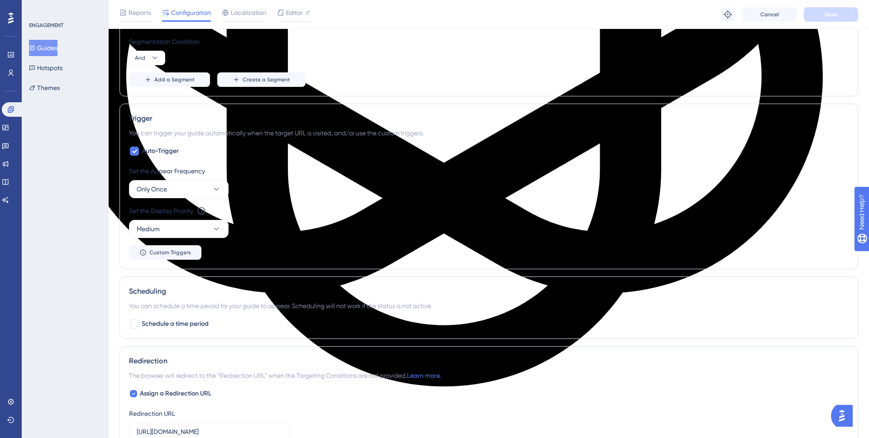
scroll to position [557, 0]
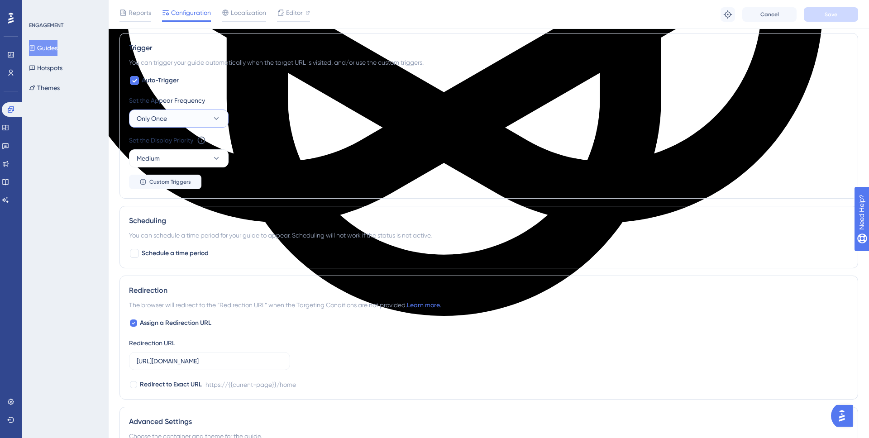
click at [189, 123] on button "Only Once" at bounding box center [179, 119] width 100 height 18
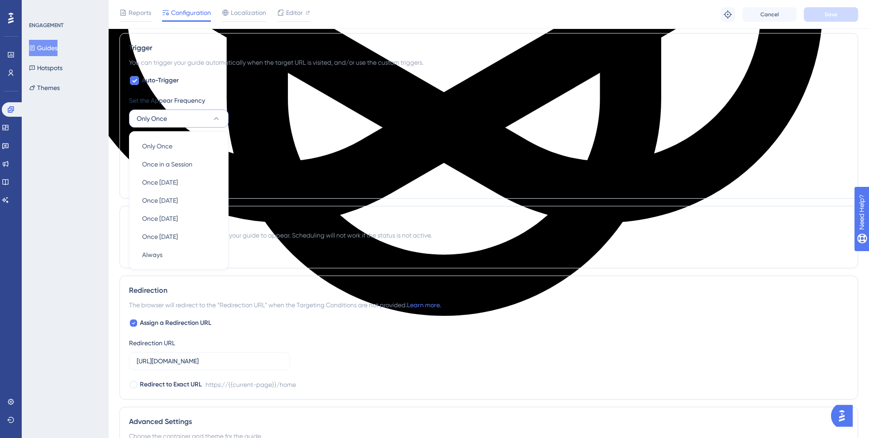
click at [101, 151] on div "ENGAGEMENT Guides Hotspots Themes" at bounding box center [65, 219] width 87 height 438
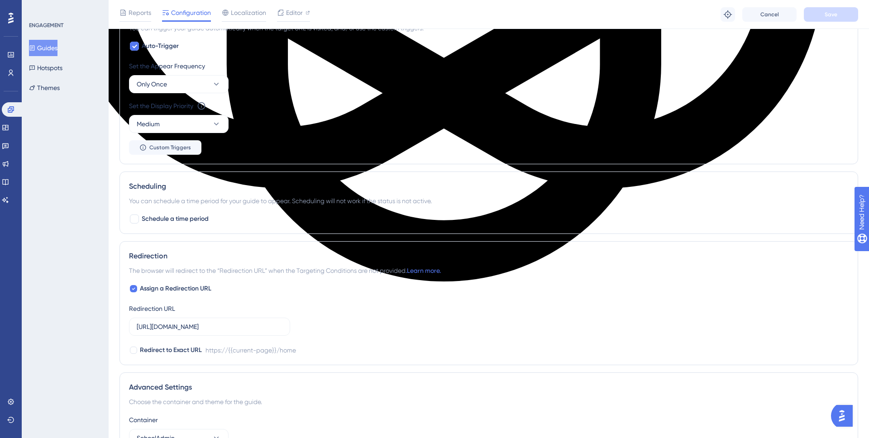
scroll to position [597, 0]
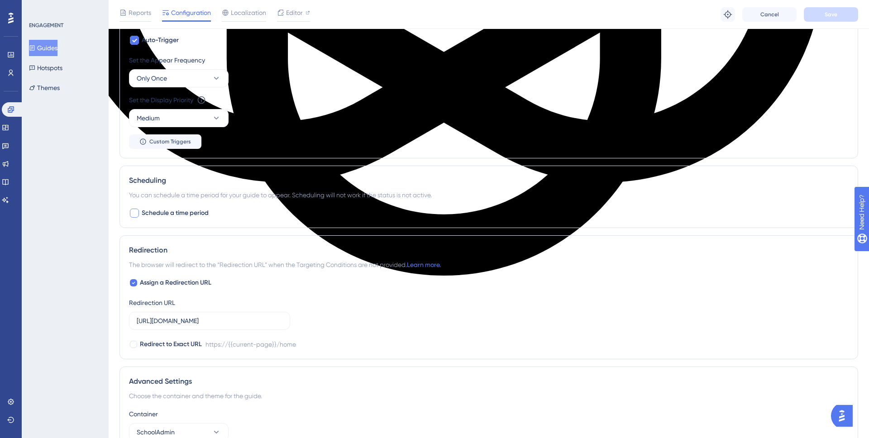
click at [133, 216] on div at bounding box center [134, 213] width 9 height 9
checkbox input "true"
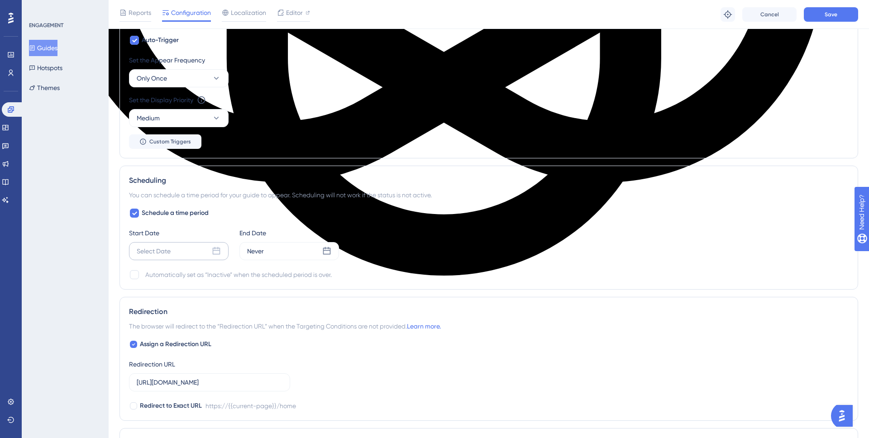
click at [194, 252] on div "Select Date" at bounding box center [179, 251] width 100 height 18
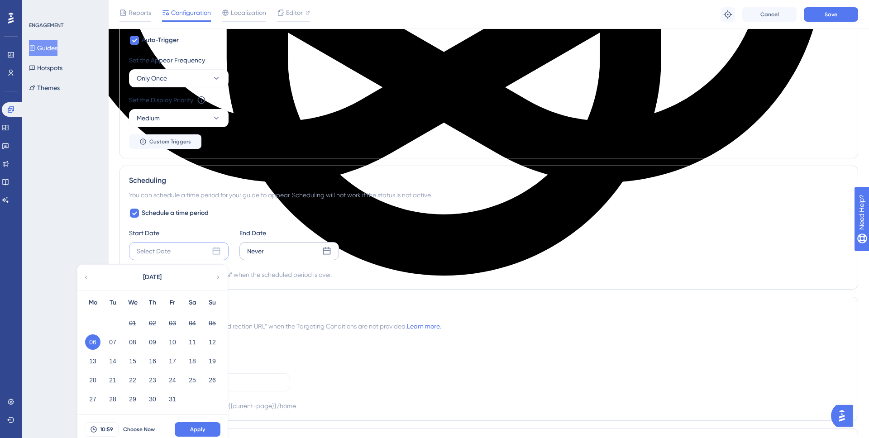
click at [290, 256] on div "Never" at bounding box center [290, 251] width 100 height 18
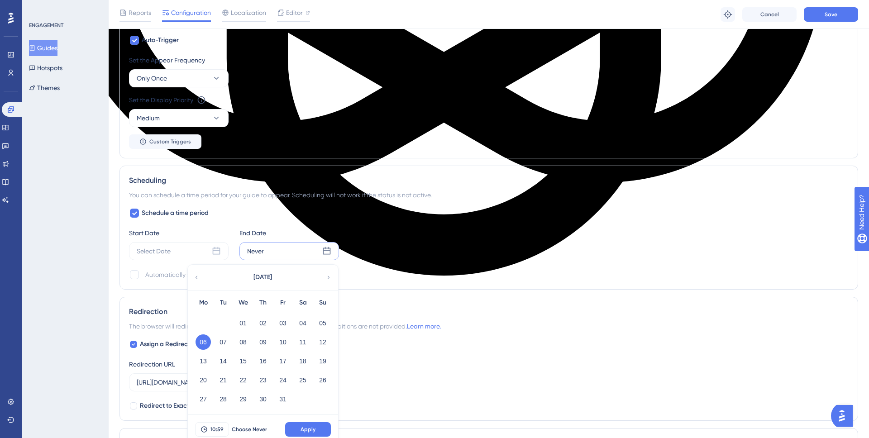
click at [329, 277] on icon at bounding box center [329, 278] width 6 height 8
click at [206, 364] on button "15" at bounding box center [203, 361] width 15 height 15
click at [223, 405] on button "10:59" at bounding box center [212, 429] width 34 height 14
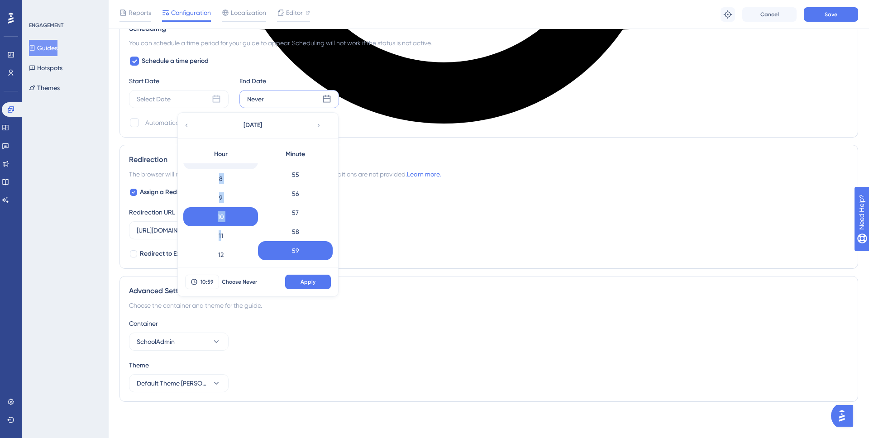
scroll to position [142, 0]
drag, startPoint x: 219, startPoint y: 233, endPoint x: 219, endPoint y: 251, distance: 18.1
click at [219, 251] on div "0 1 2 3 4 5 6 7 8 9 10 11 12 13 14 15 16 17 18 19 20 21 22 23" at bounding box center [220, 211] width 75 height 97
click at [221, 248] on div "23" at bounding box center [220, 250] width 75 height 19
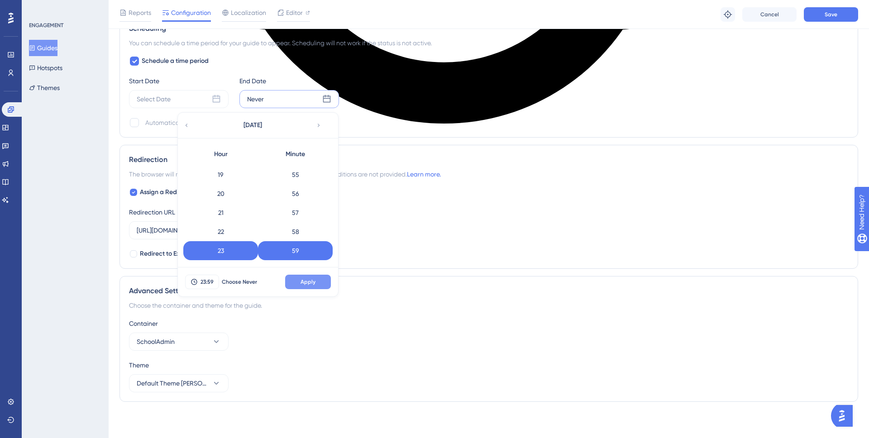
click at [307, 283] on span "Apply" at bounding box center [308, 281] width 15 height 7
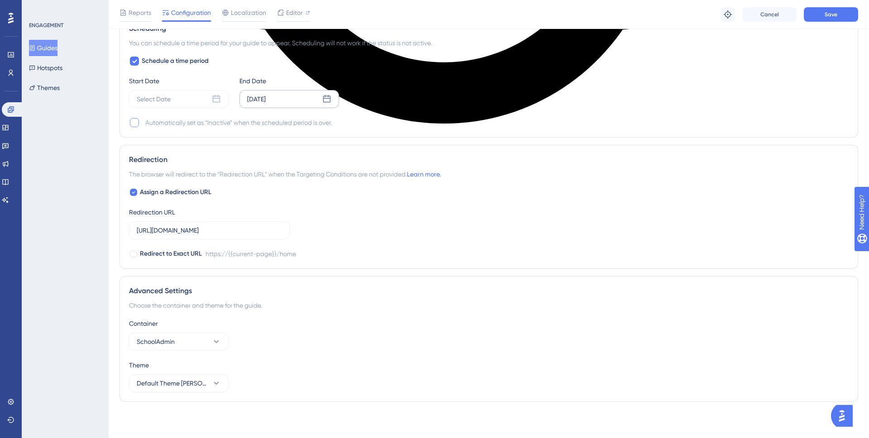
click at [135, 125] on div at bounding box center [134, 122] width 9 height 9
checkbox input "true"
click at [823, 13] on button "Save" at bounding box center [831, 14] width 54 height 14
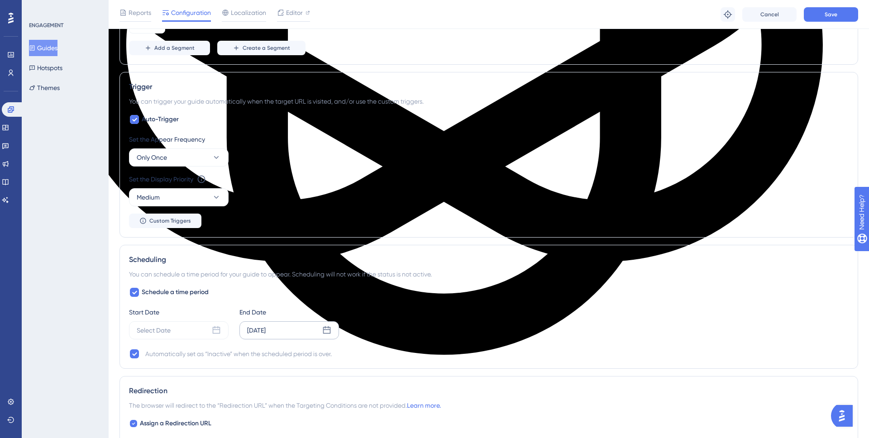
scroll to position [584, 0]
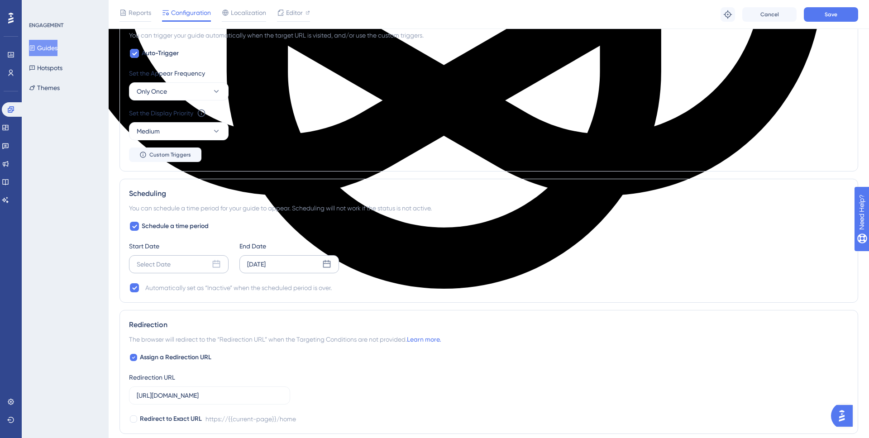
click at [182, 260] on div "Select Date" at bounding box center [179, 264] width 100 height 18
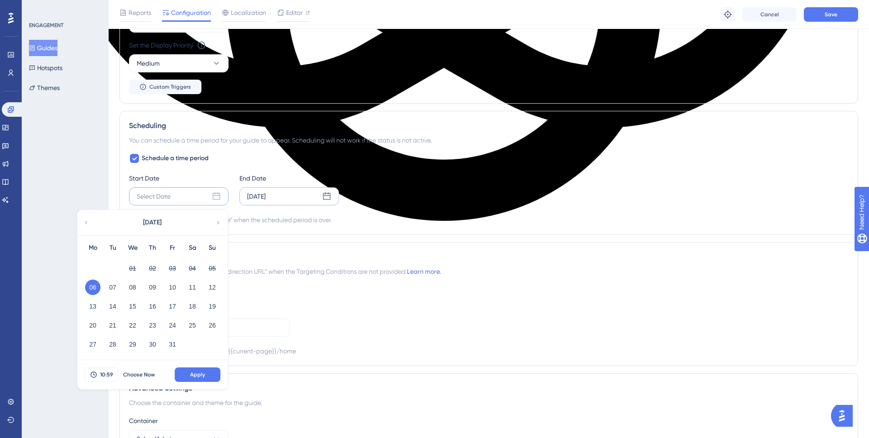
scroll to position [654, 0]
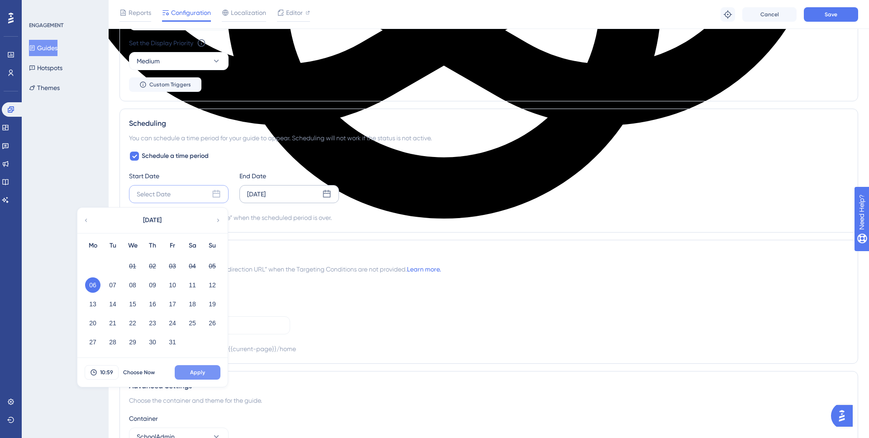
click at [193, 370] on span "Apply" at bounding box center [197, 372] width 15 height 7
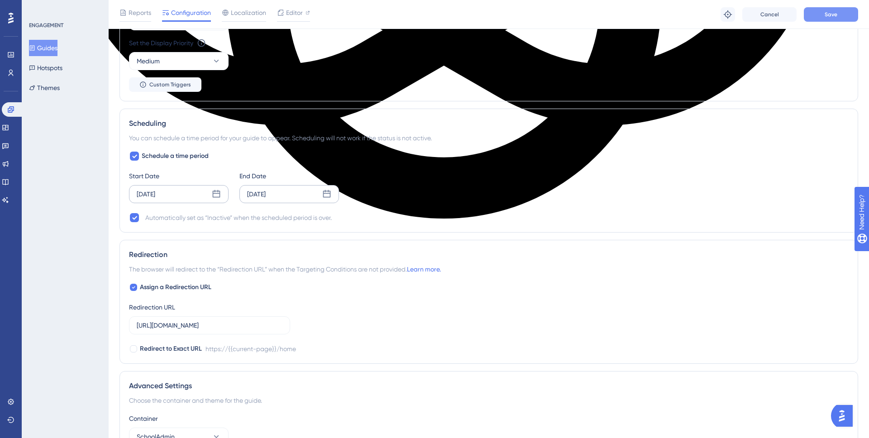
click at [819, 18] on button "Save" at bounding box center [831, 14] width 54 height 14
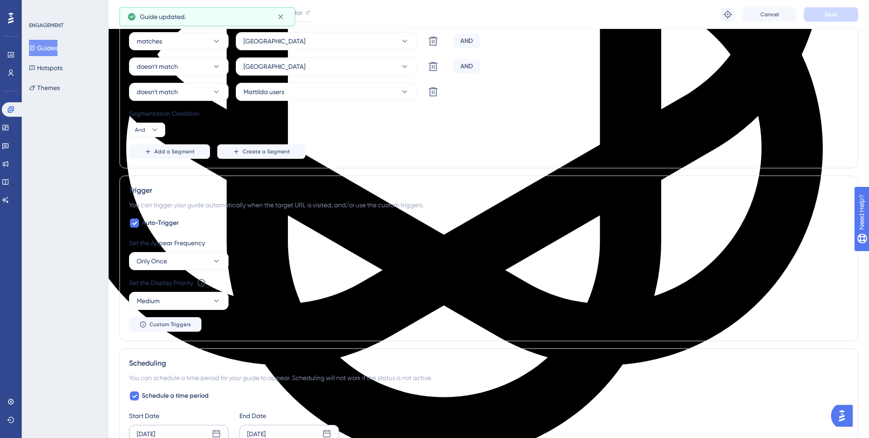
scroll to position [0, 0]
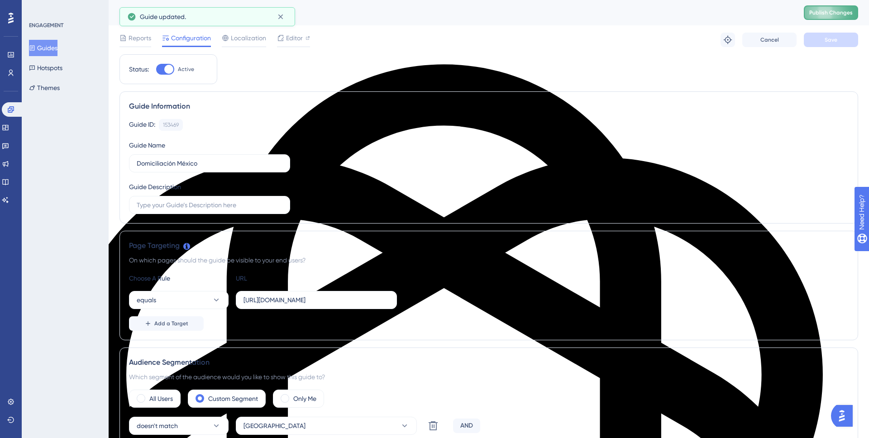
click at [821, 6] on button "Publish Changes" at bounding box center [831, 12] width 54 height 14
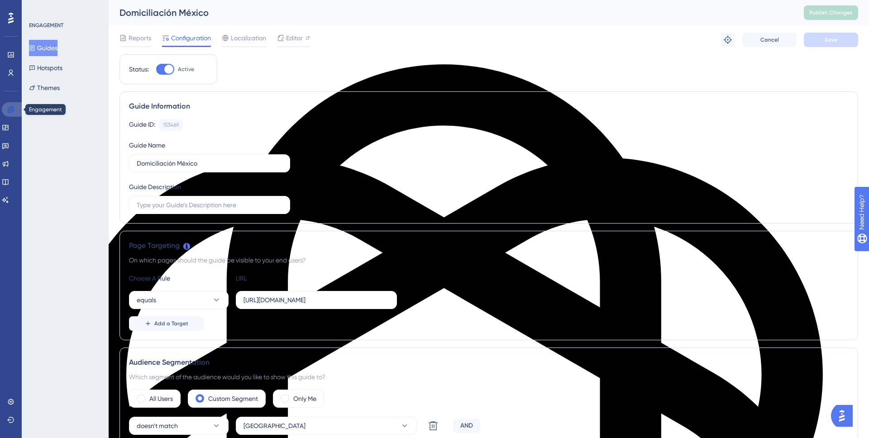
click at [11, 111] on icon at bounding box center [10, 109] width 7 height 7
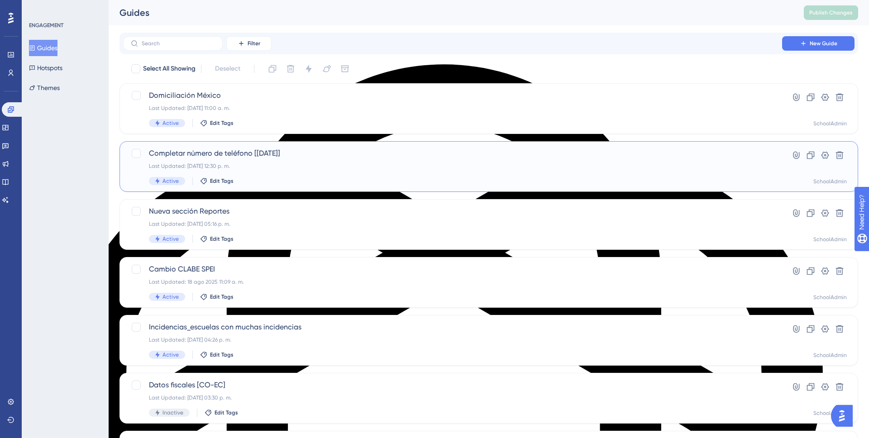
click at [319, 168] on div "Last Updated: 30 sept 2025 12:30 p. m." at bounding box center [453, 166] width 608 height 7
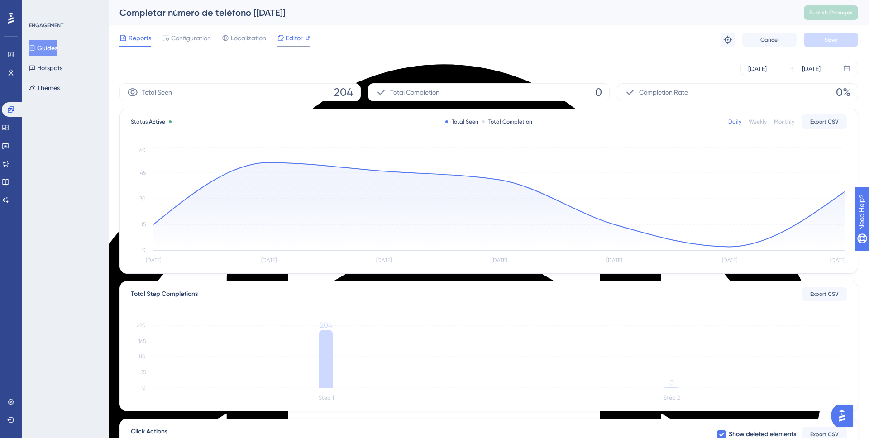
click at [290, 38] on span "Editor" at bounding box center [294, 38] width 17 height 11
